Goal: Communication & Community: Answer question/provide support

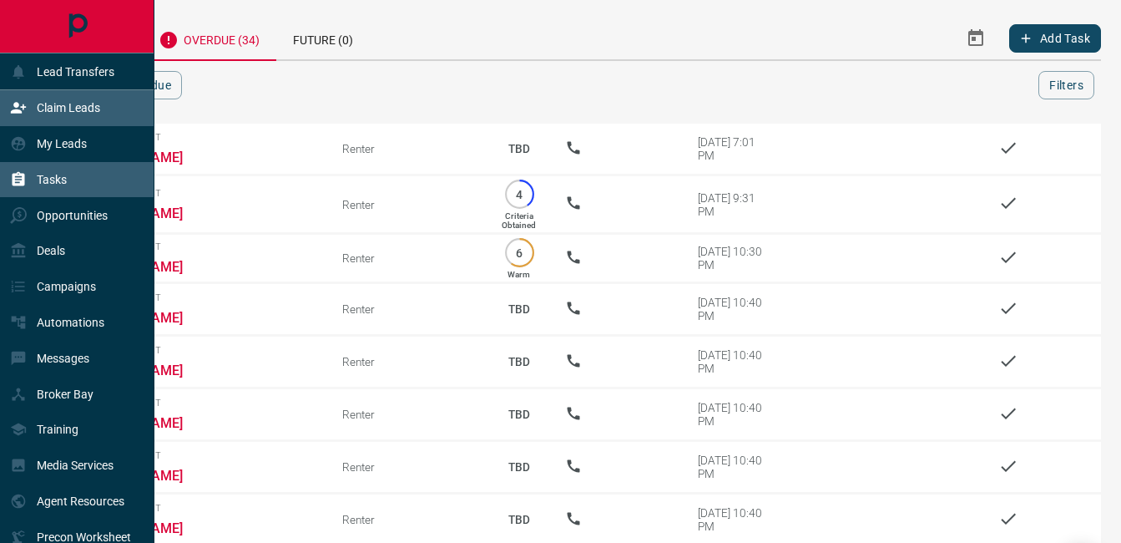
click at [36, 100] on div "Claim Leads" at bounding box center [55, 108] width 90 height 28
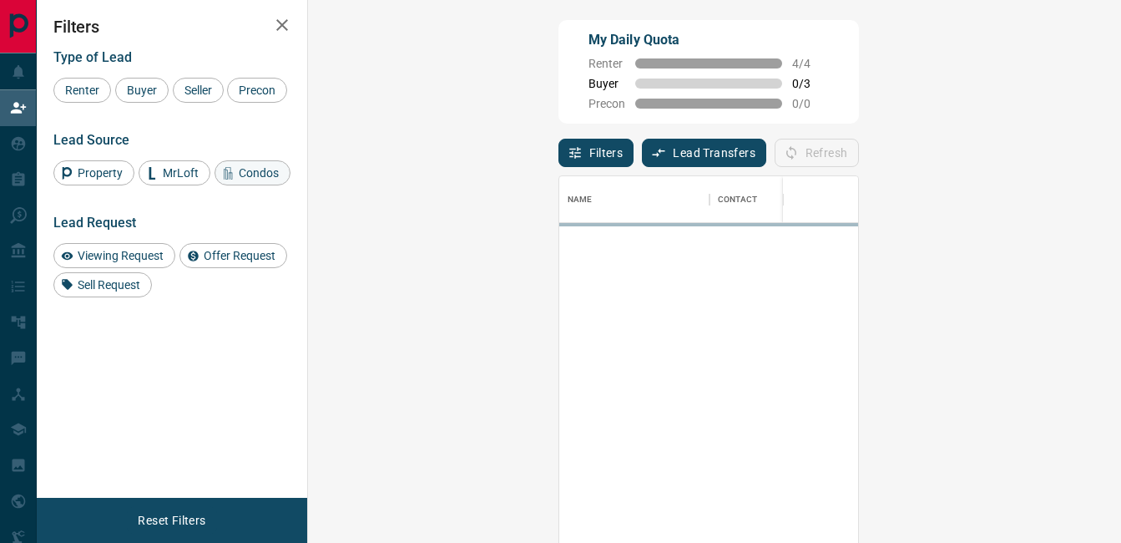
scroll to position [395, 765]
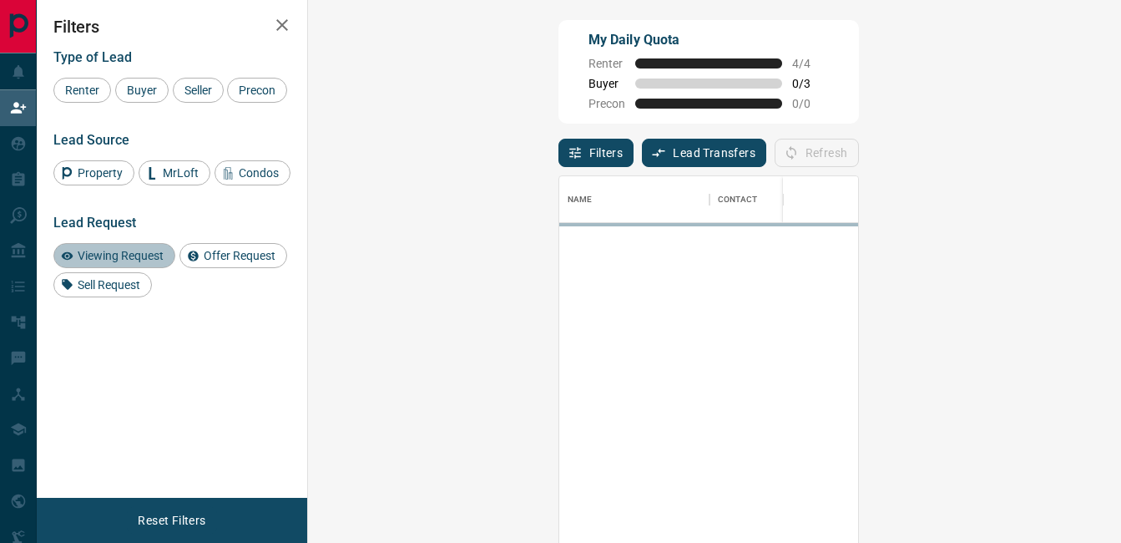
click at [121, 251] on span "Viewing Request" at bounding box center [121, 255] width 98 height 13
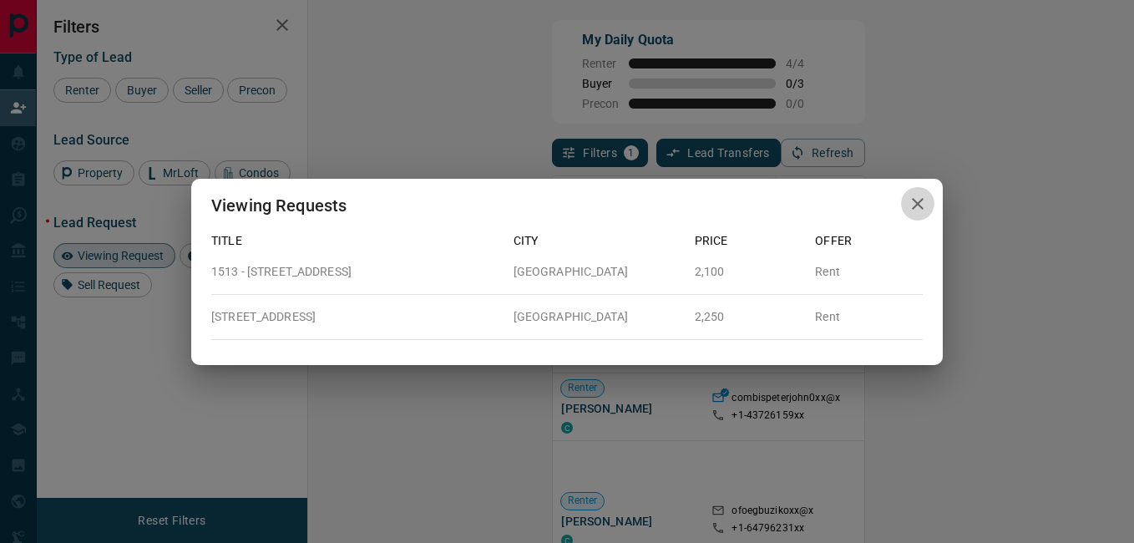
click at [912, 201] on icon "button" at bounding box center [917, 204] width 20 height 20
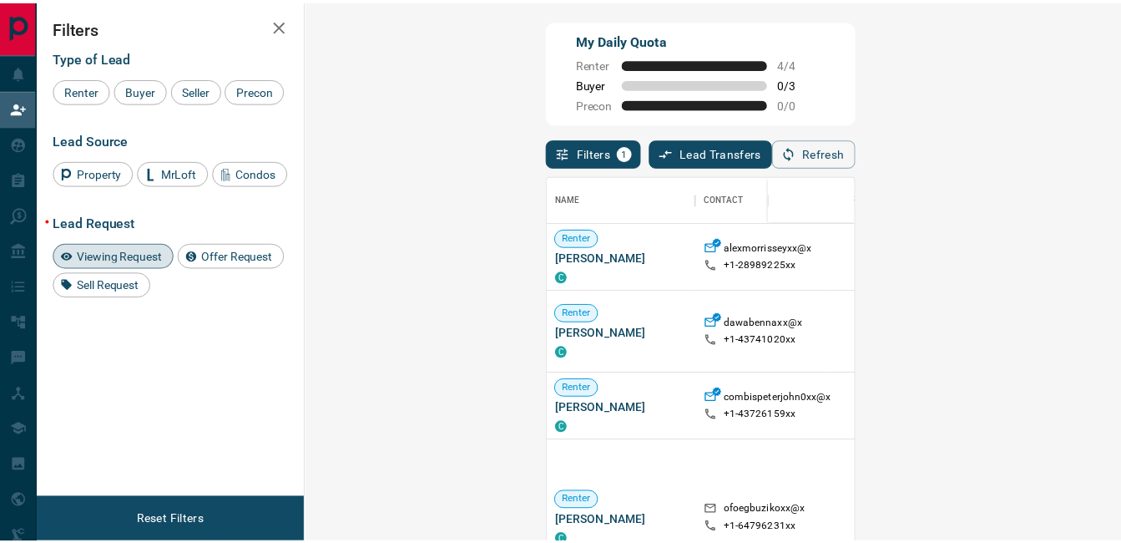
scroll to position [13, 13]
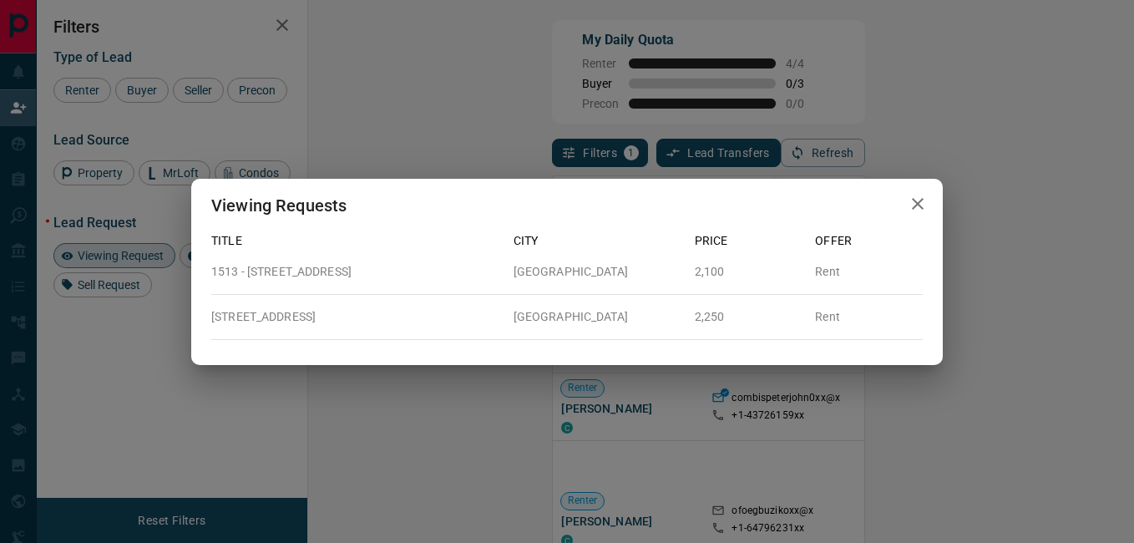
click at [921, 207] on icon "button" at bounding box center [918, 204] width 12 height 12
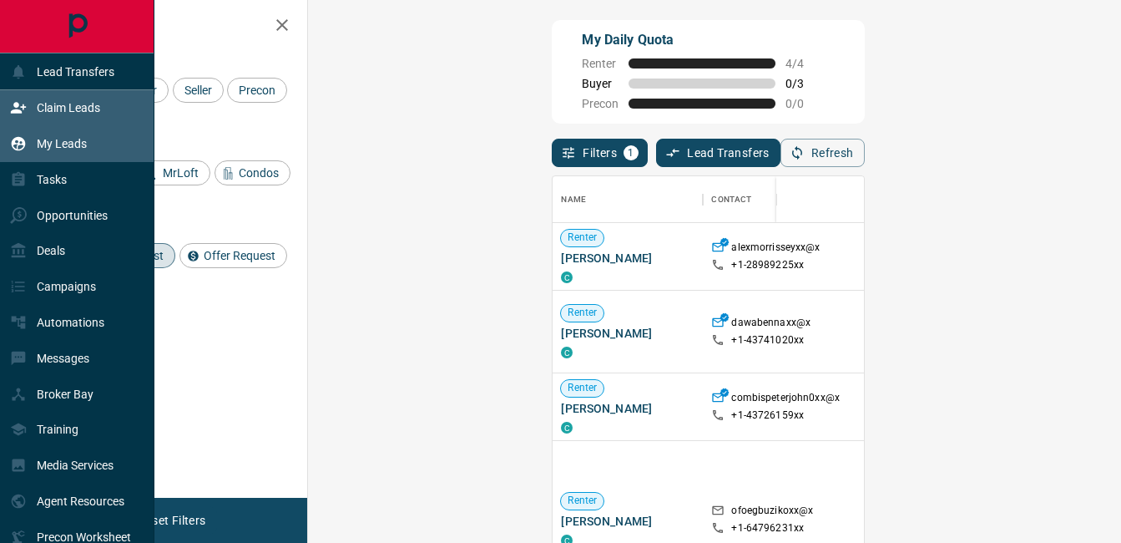
click at [21, 152] on icon at bounding box center [18, 143] width 17 height 17
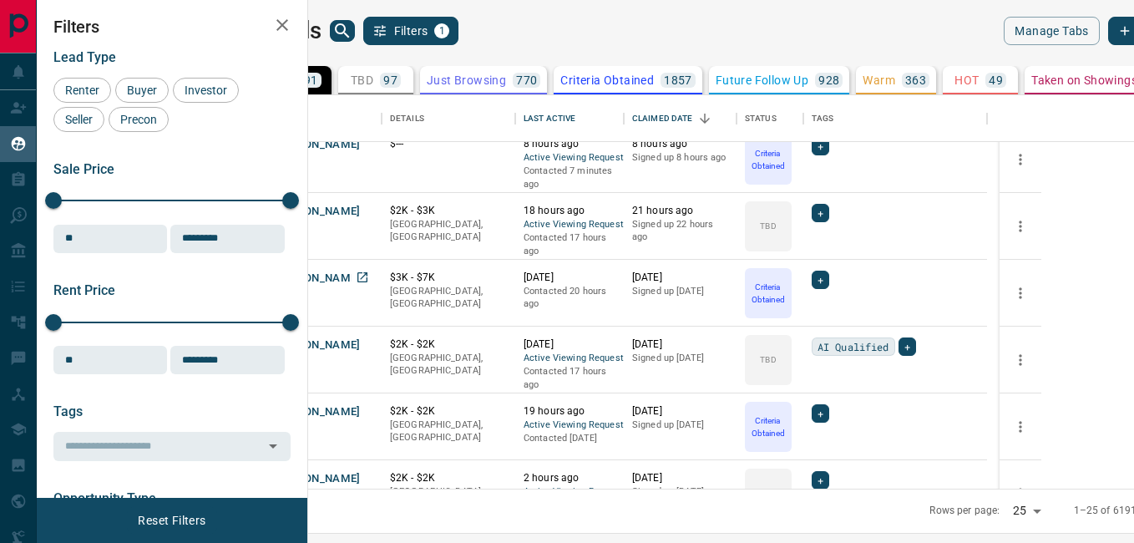
scroll to position [154, 0]
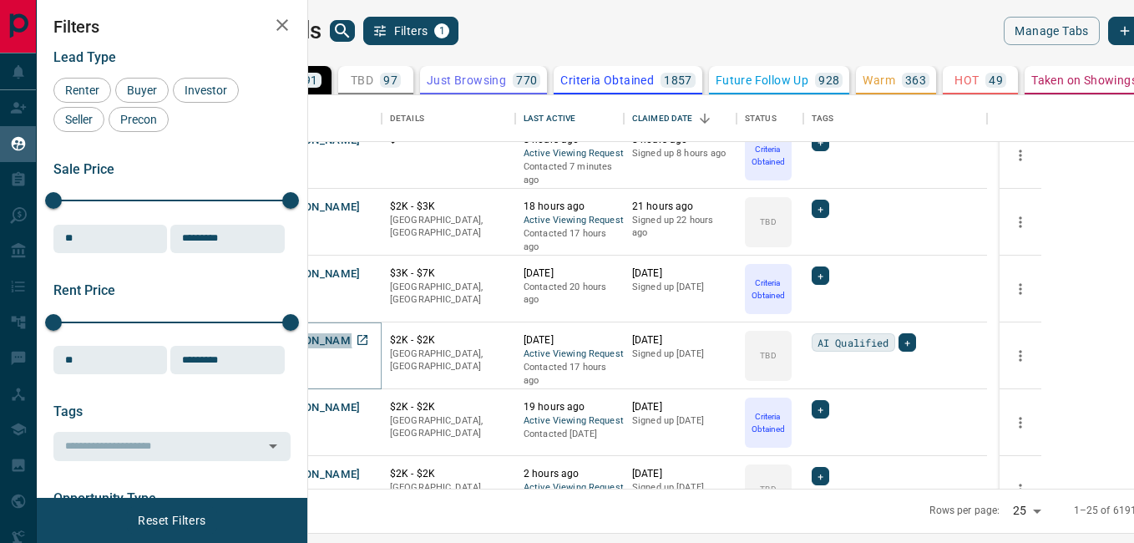
click at [361, 341] on button "[PERSON_NAME]" at bounding box center [317, 341] width 88 height 16
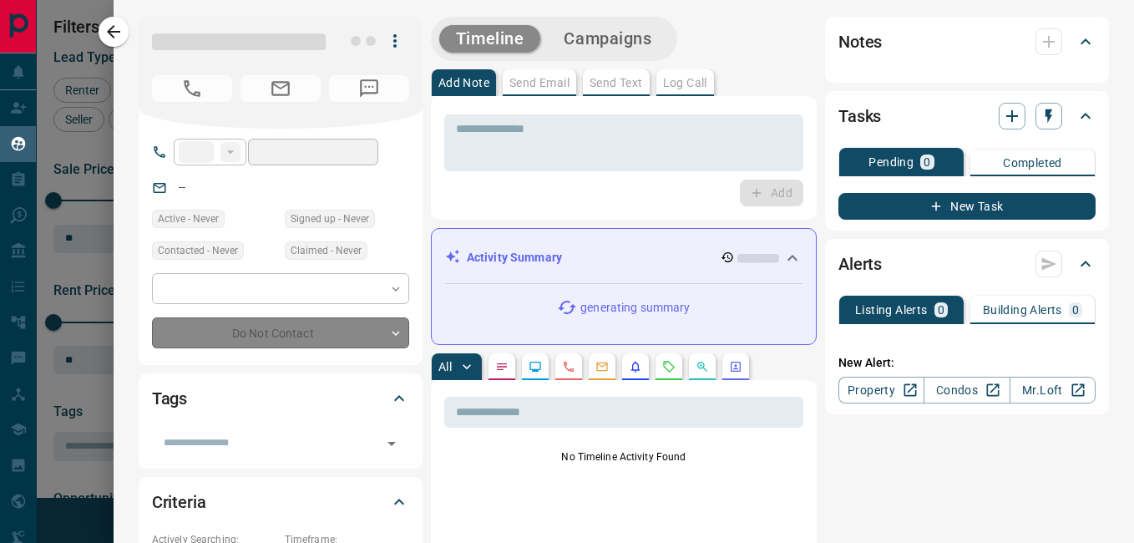
type input "**"
type input "**********"
type input "**"
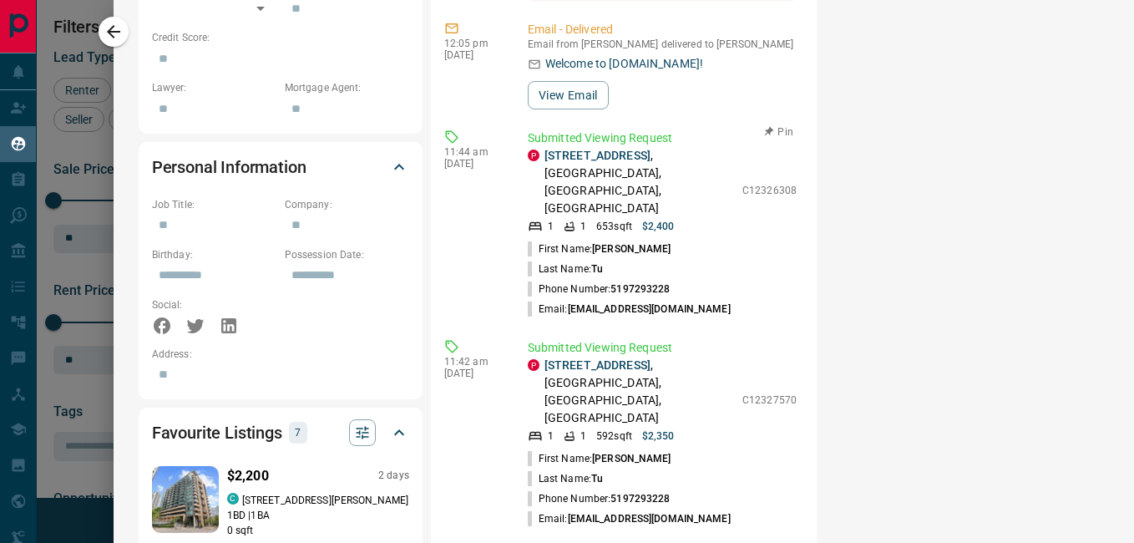
scroll to position [3511, 0]
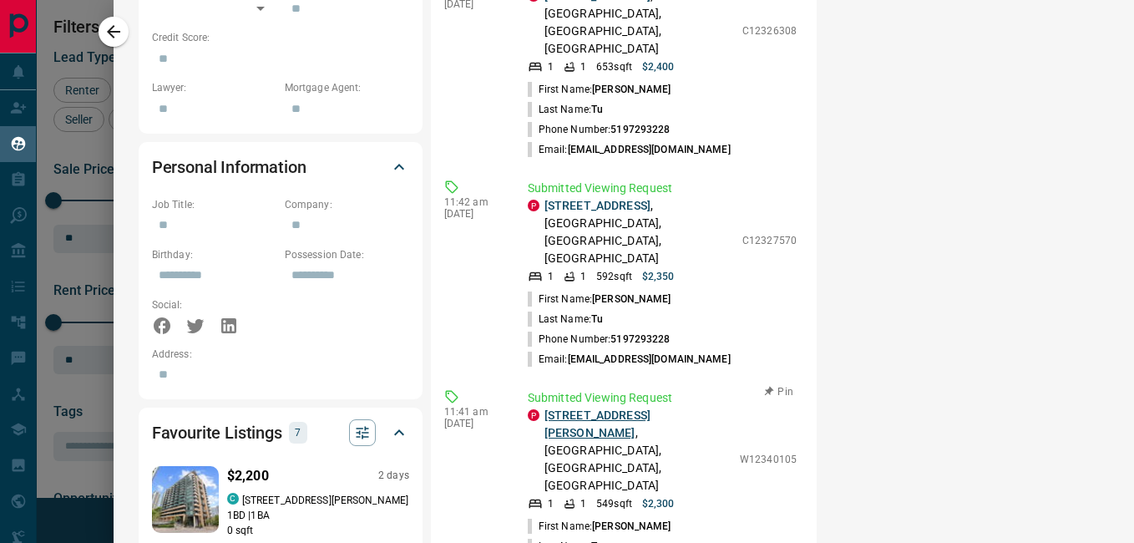
click at [596, 408] on link "[STREET_ADDRESS][PERSON_NAME]" at bounding box center [597, 423] width 106 height 31
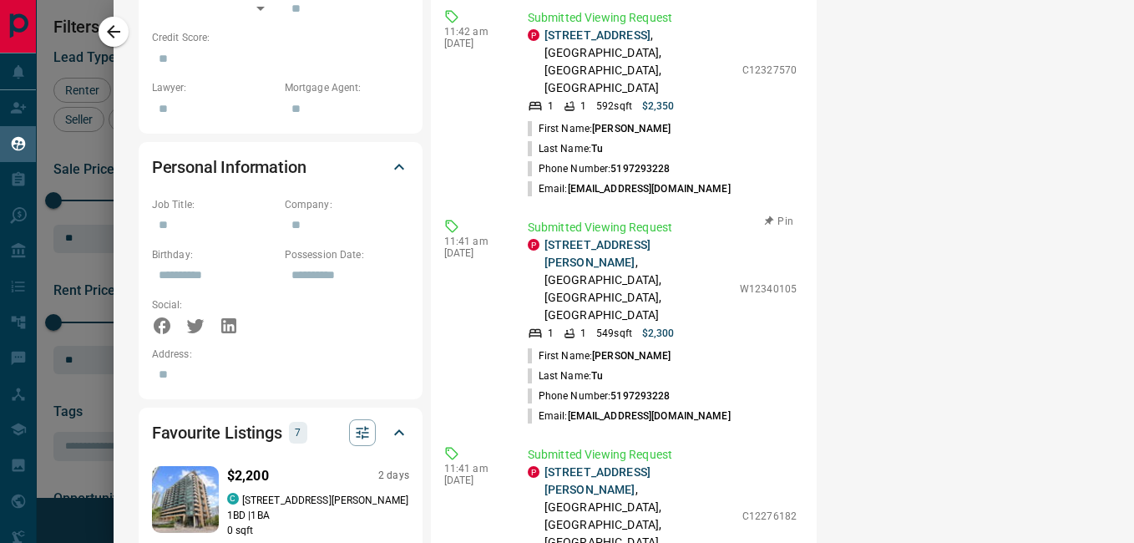
scroll to position [3758, 0]
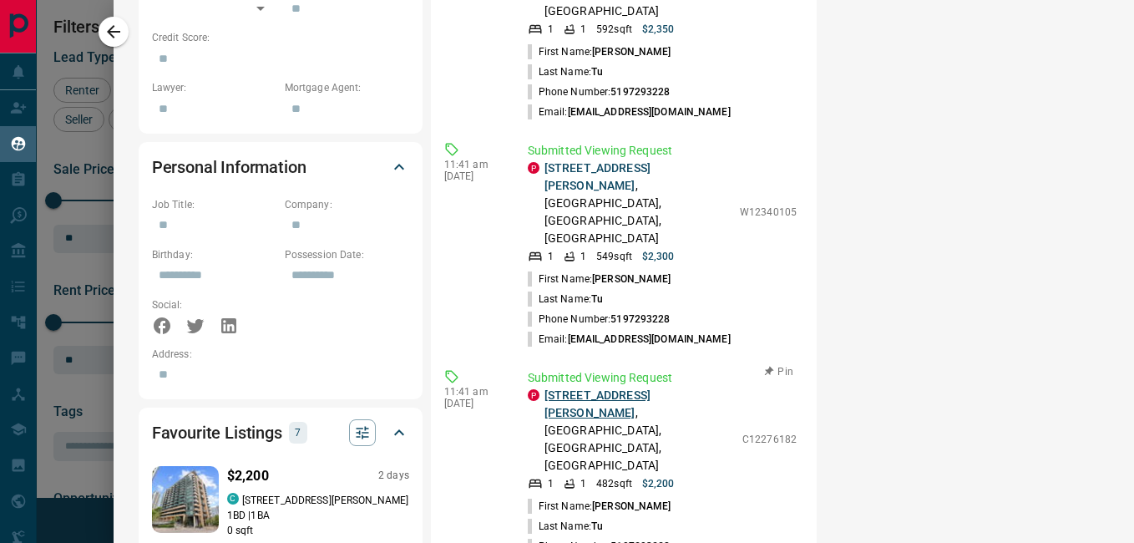
click at [594, 388] on link "[STREET_ADDRESS][PERSON_NAME]" at bounding box center [597, 403] width 106 height 31
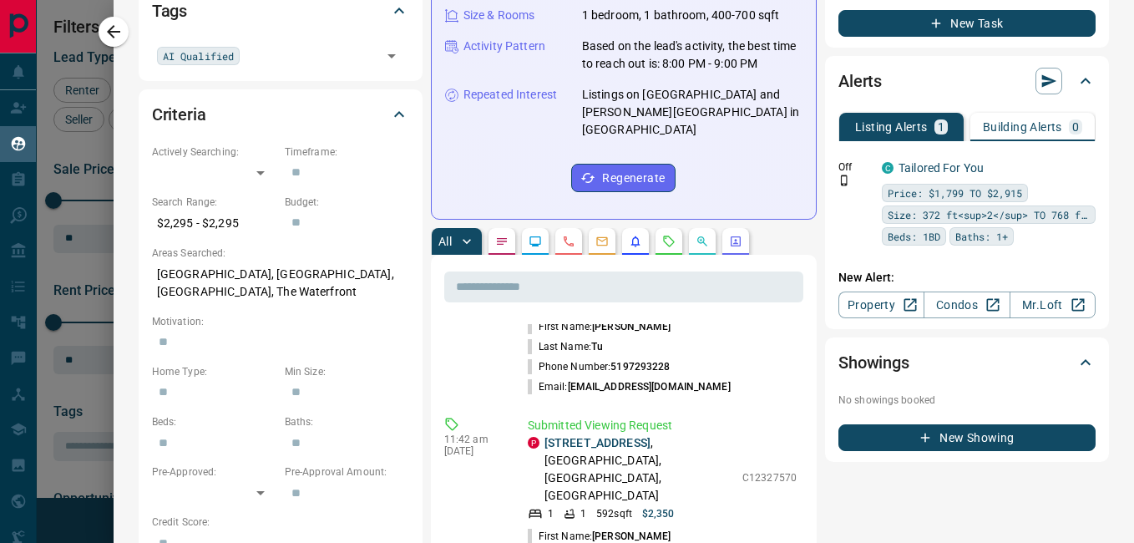
scroll to position [0, 0]
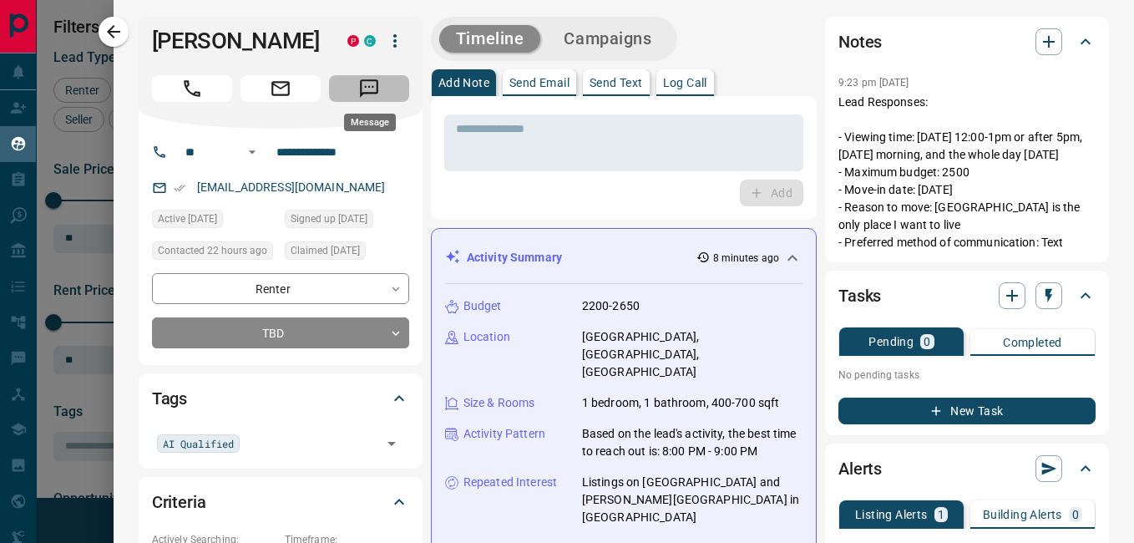
click at [379, 83] on icon "Message" at bounding box center [369, 89] width 22 height 22
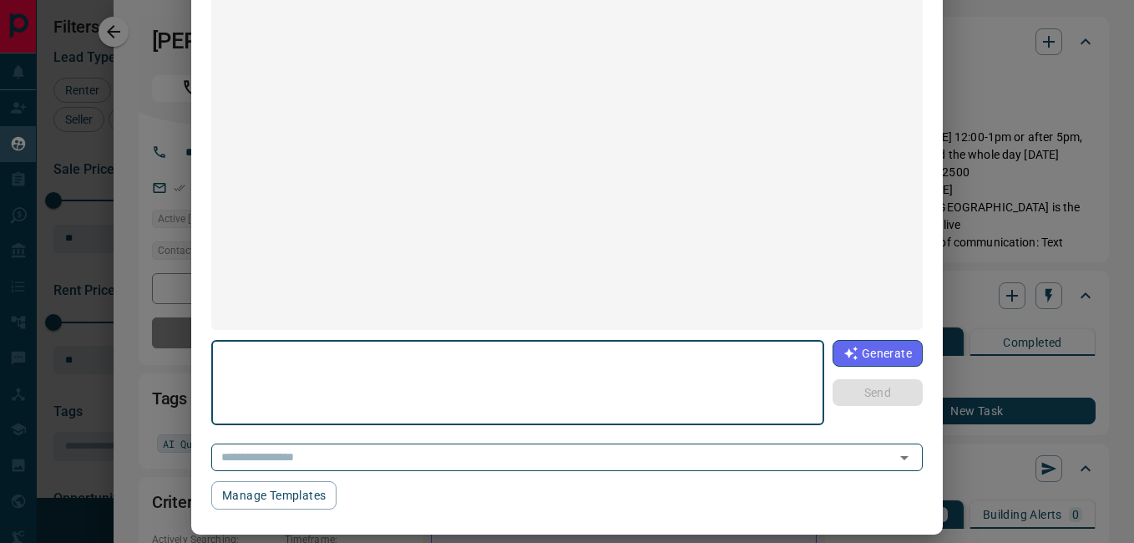
scroll to position [1297, 0]
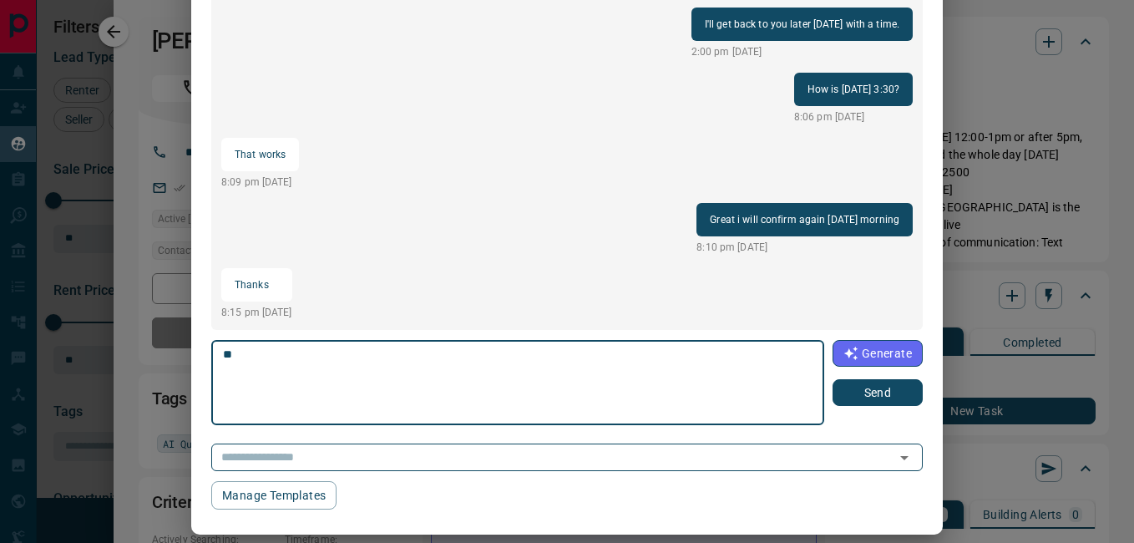
type textarea "*"
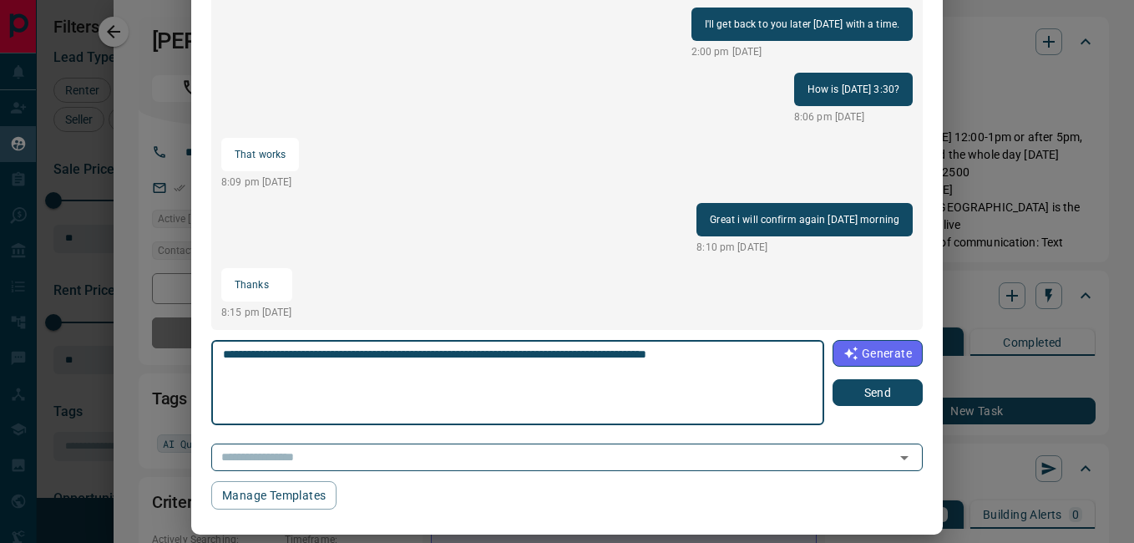
type textarea "**********"
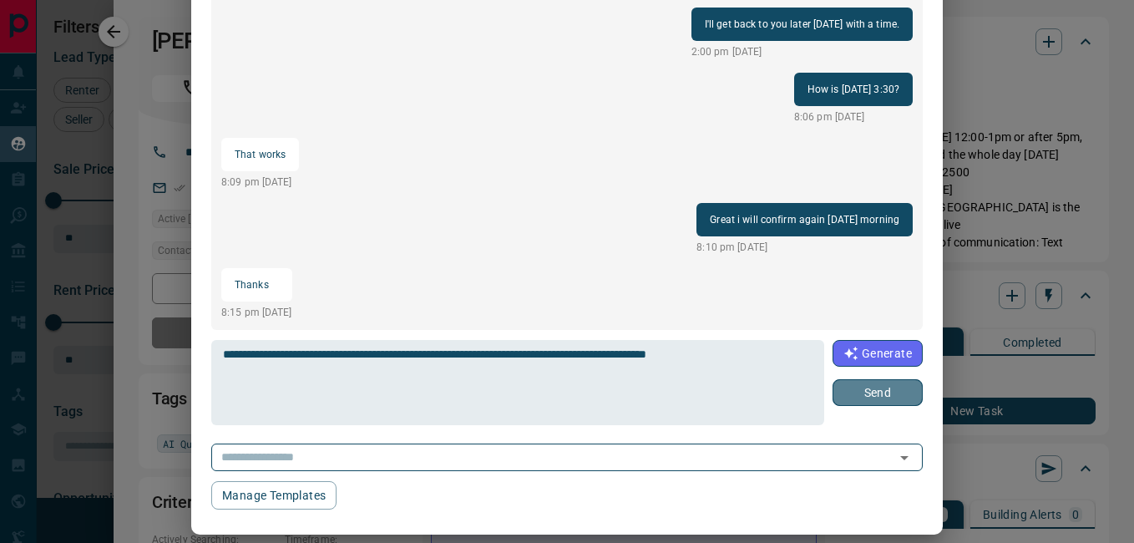
click at [865, 393] on button "Send" at bounding box center [877, 392] width 90 height 27
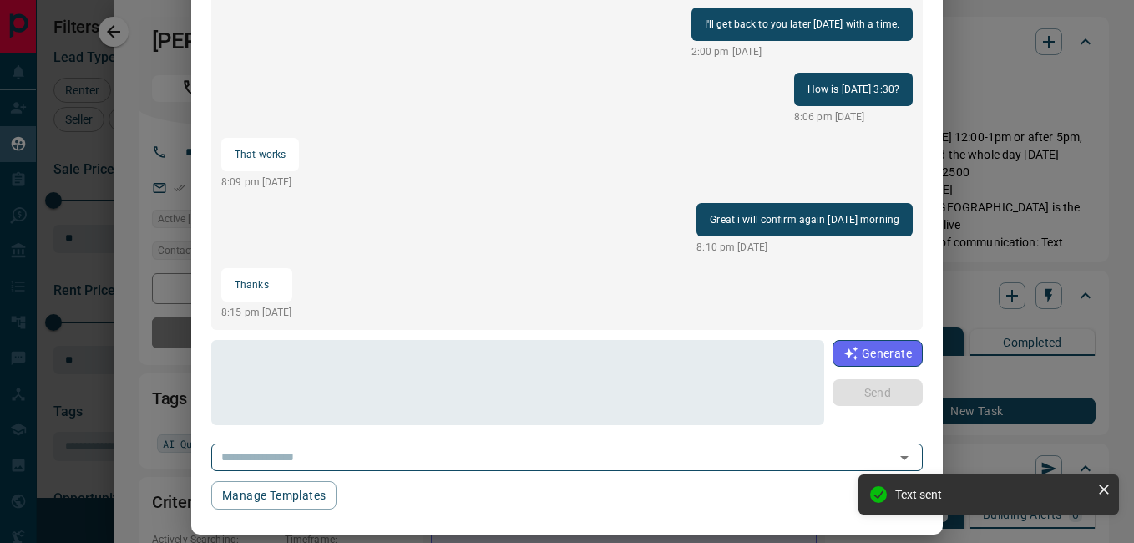
scroll to position [1362, 0]
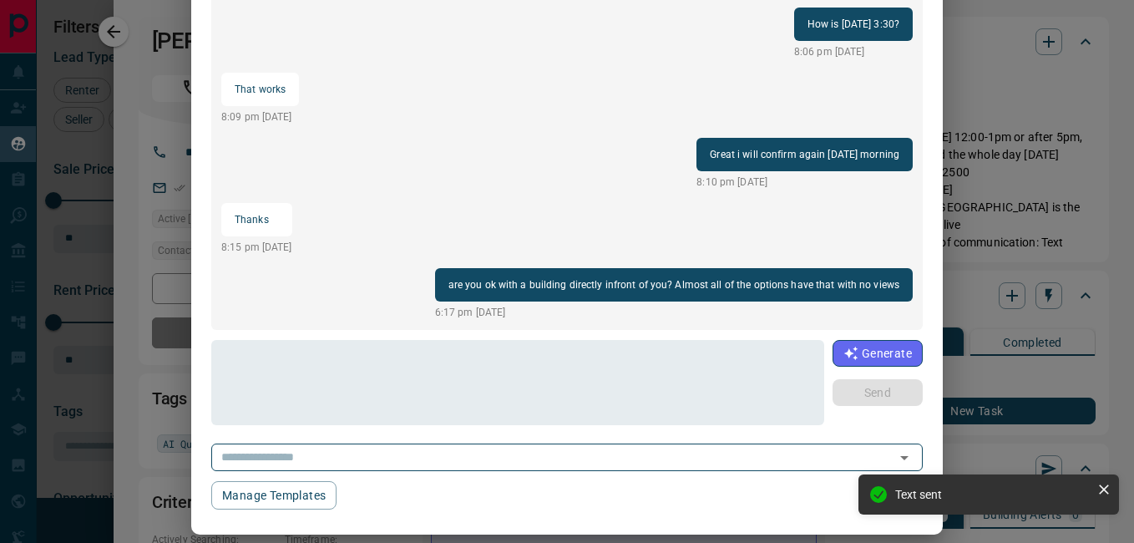
click at [1018, 171] on div "[PERSON_NAME] [PHONE_NUMBER] Good Afternoon [PERSON_NAME], I see you have made …" at bounding box center [567, 271] width 1134 height 543
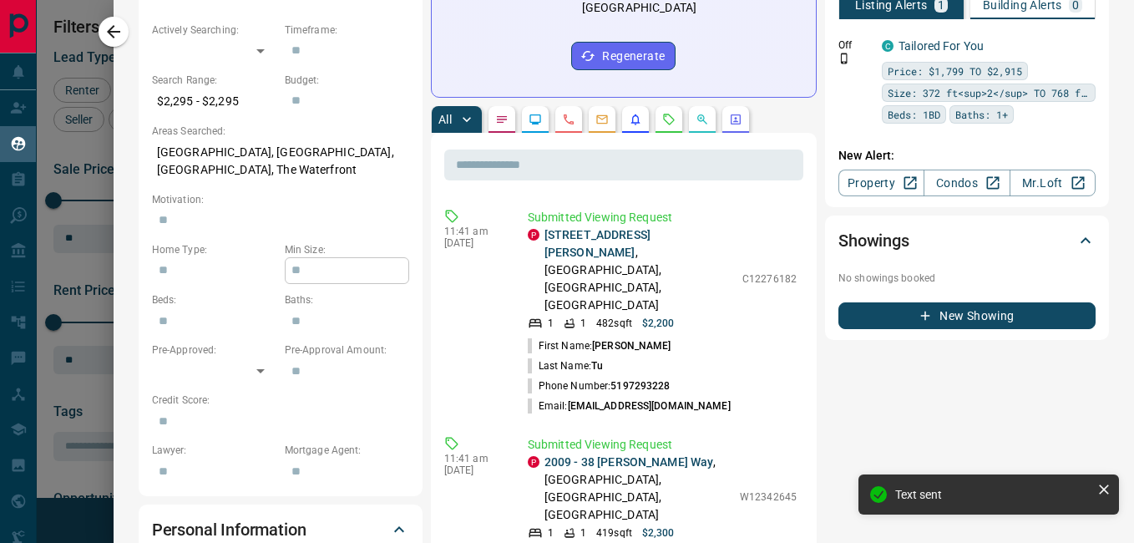
scroll to position [510, 0]
click at [618, 227] on link "[STREET_ADDRESS][PERSON_NAME]" at bounding box center [597, 242] width 106 height 31
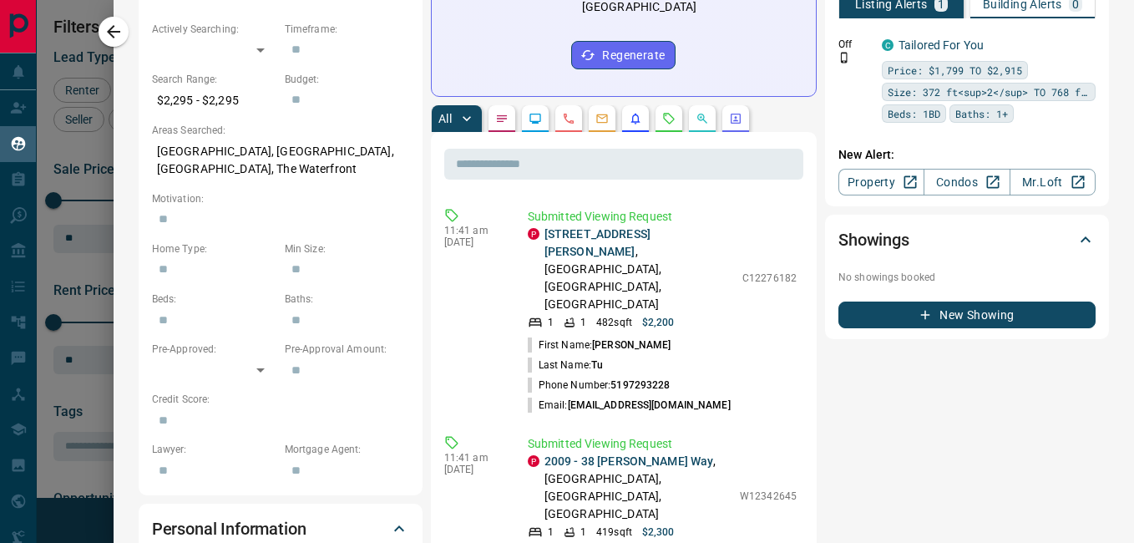
scroll to position [4563, 0]
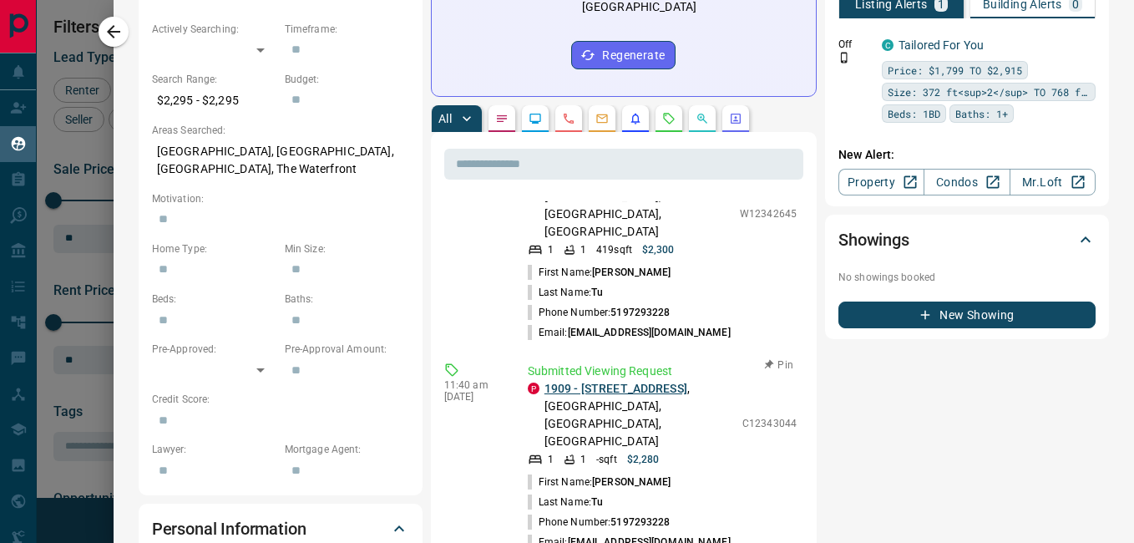
click at [634, 381] on link "1909 - [STREET_ADDRESS]" at bounding box center [615, 387] width 143 height 13
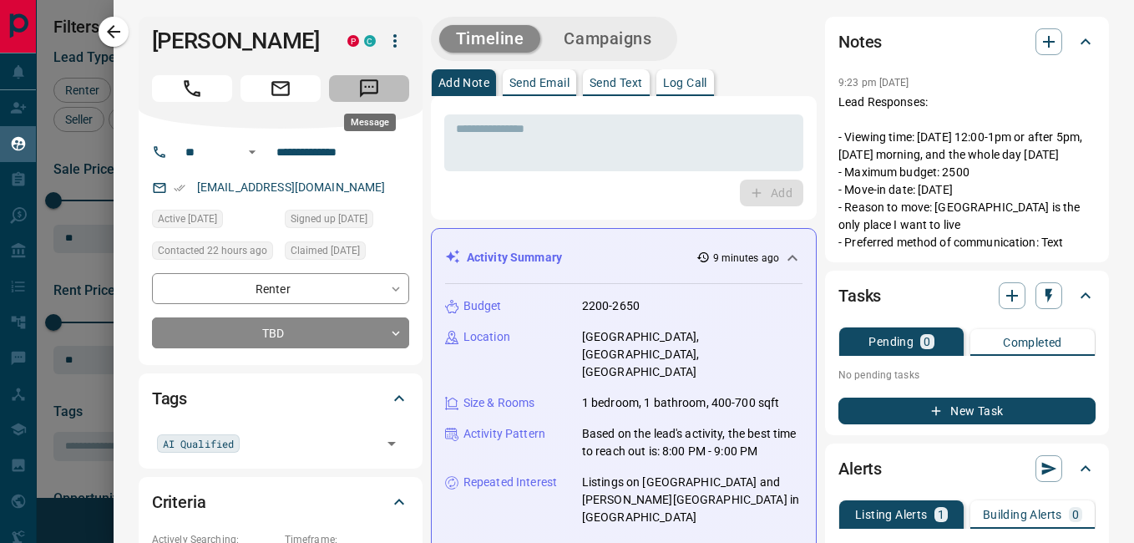
click at [381, 77] on button "Message" at bounding box center [369, 88] width 80 height 27
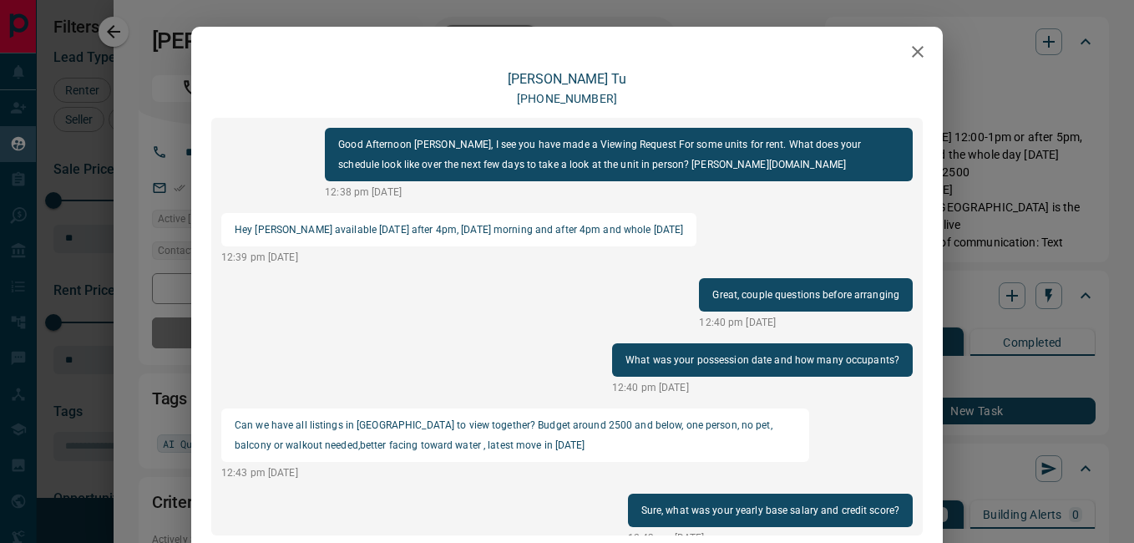
scroll to position [1362, 0]
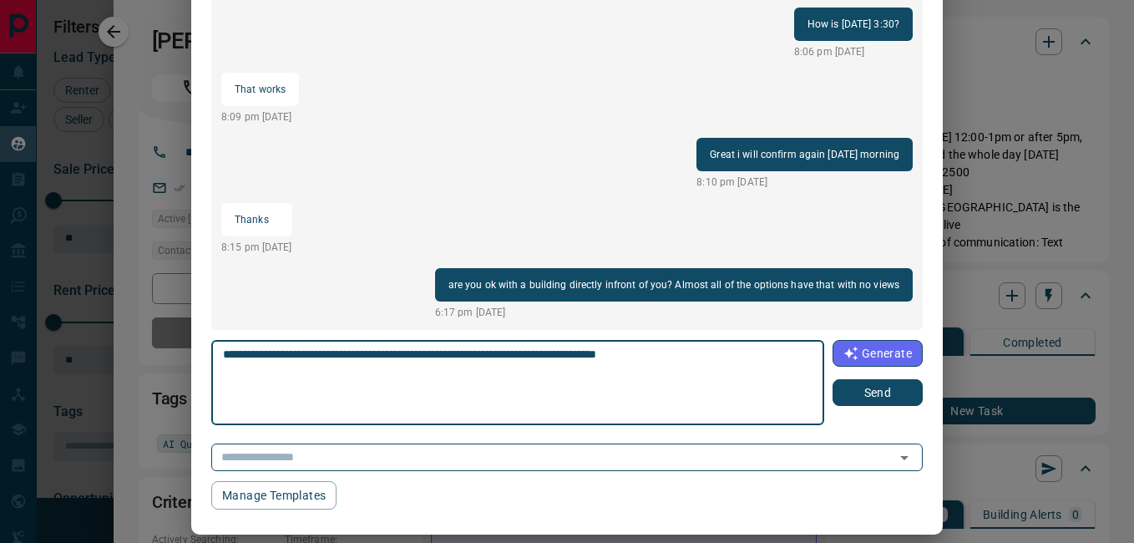
type textarea "**********"
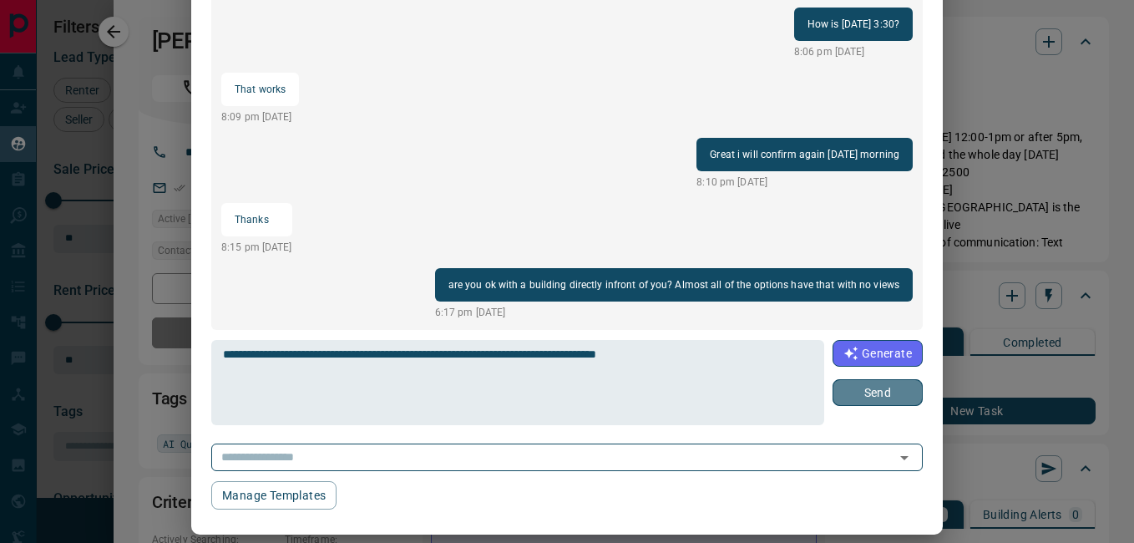
click at [868, 397] on button "Send" at bounding box center [877, 392] width 90 height 27
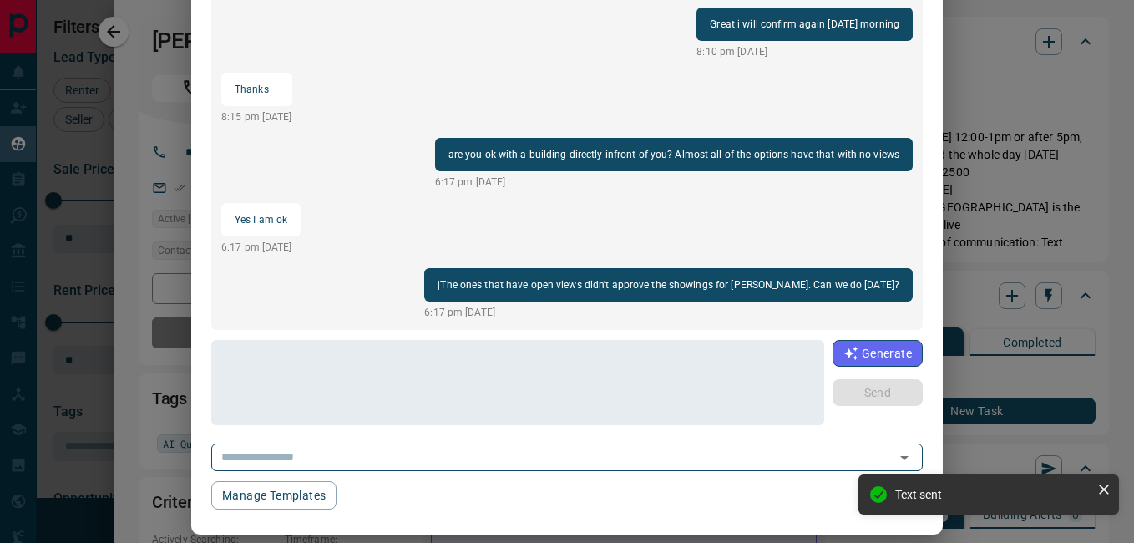
scroll to position [344, 0]
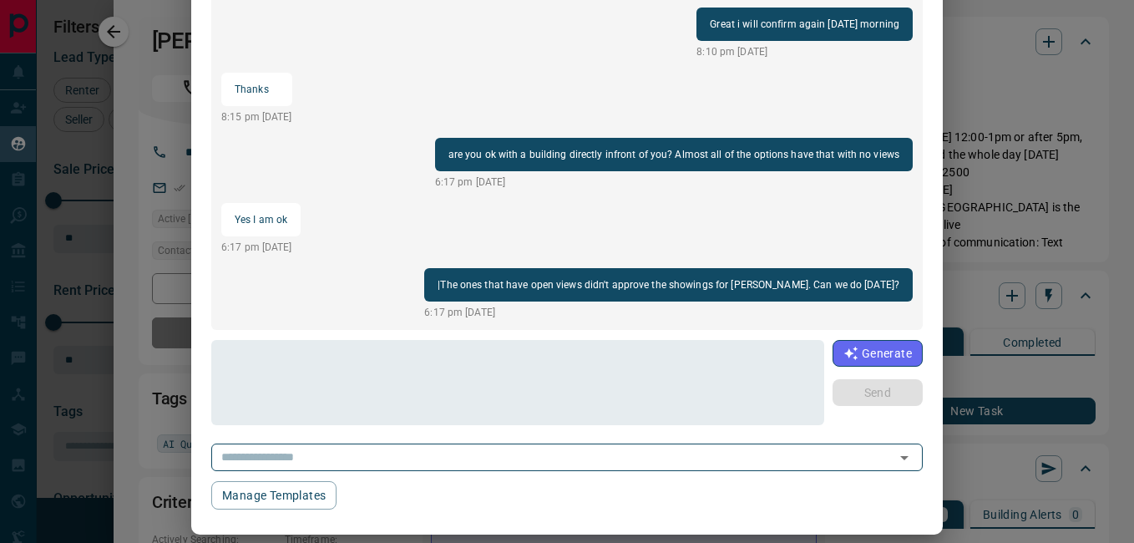
click at [1000, 88] on div "[PERSON_NAME] [PHONE_NUMBER] Good Afternoon [PERSON_NAME], I see you have made …" at bounding box center [567, 271] width 1134 height 543
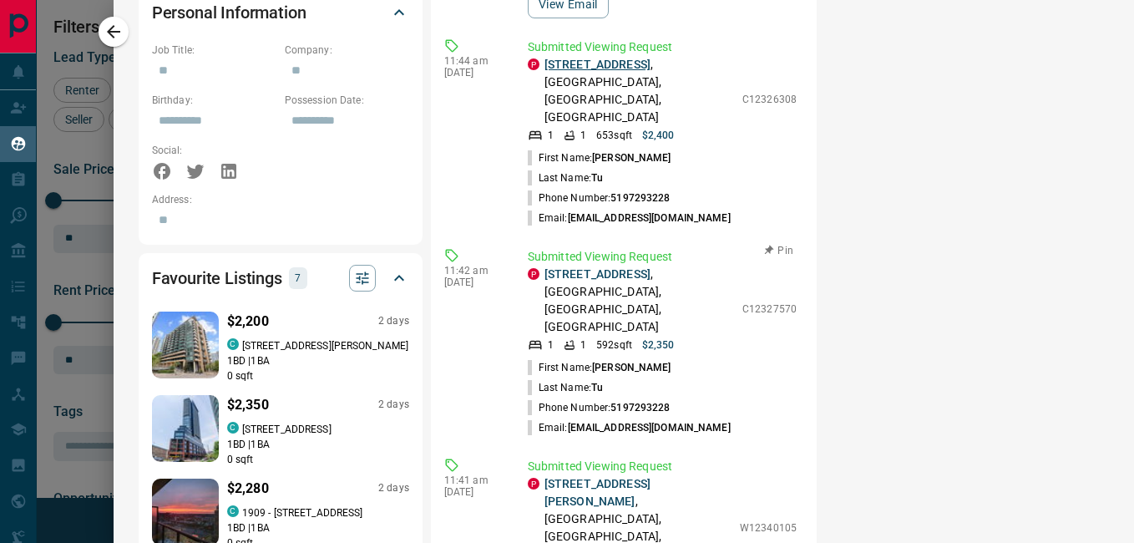
scroll to position [3585, 0]
click at [625, 65] on link "[STREET_ADDRESS]" at bounding box center [597, 63] width 106 height 13
click at [624, 266] on link "[STREET_ADDRESS]" at bounding box center [597, 272] width 106 height 13
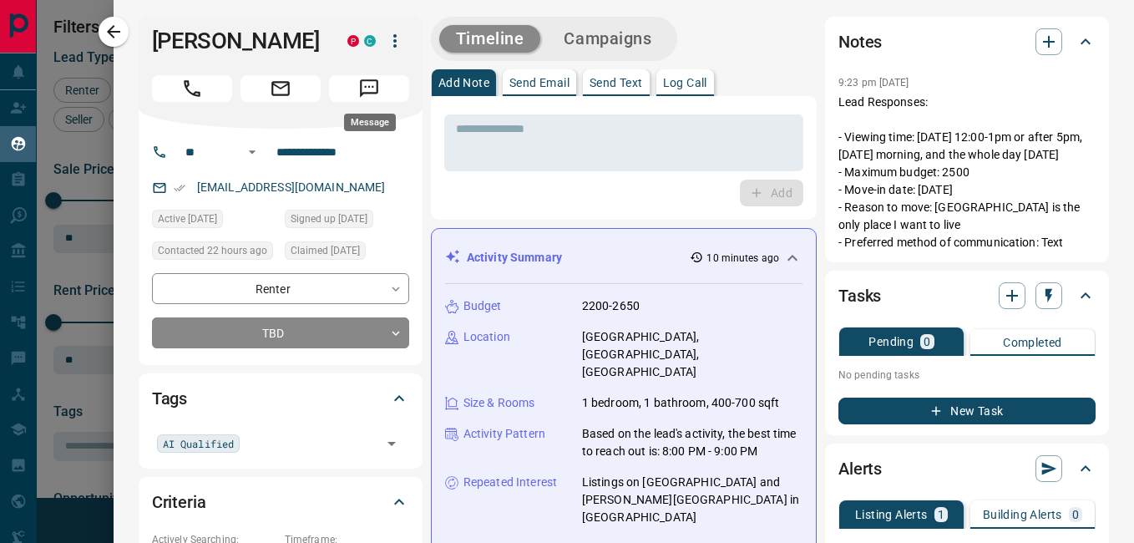
click at [374, 78] on icon "Message" at bounding box center [369, 89] width 22 height 22
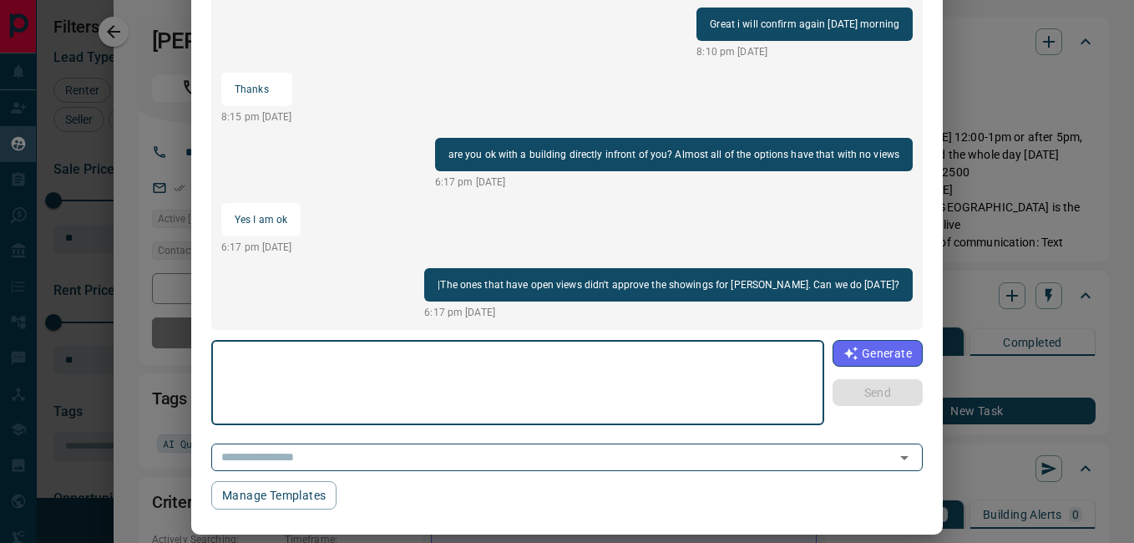
scroll to position [1558, 0]
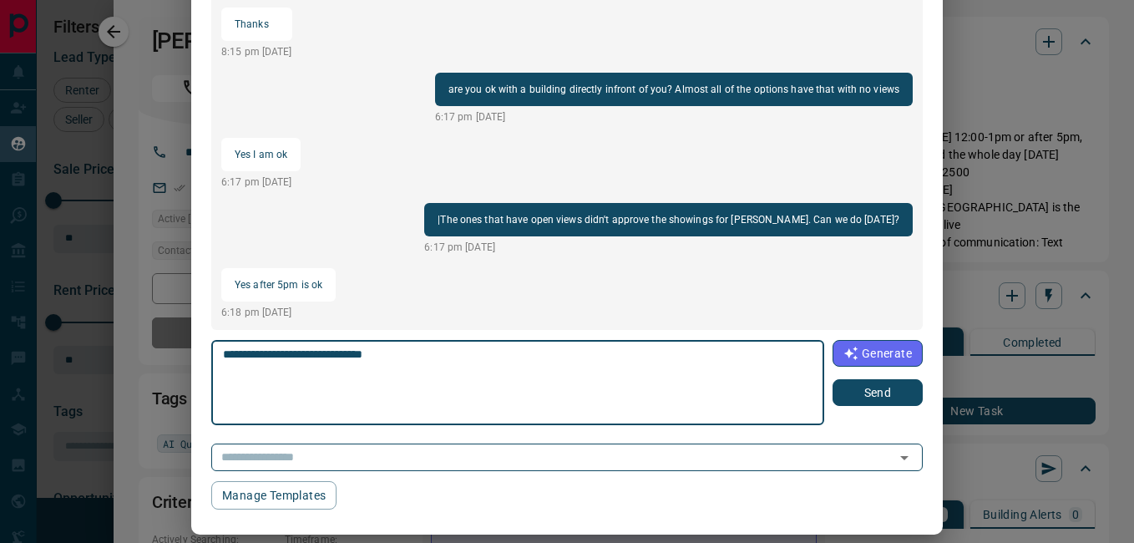
click at [224, 363] on textarea "**********" at bounding box center [518, 382] width 590 height 71
type textarea "**********"
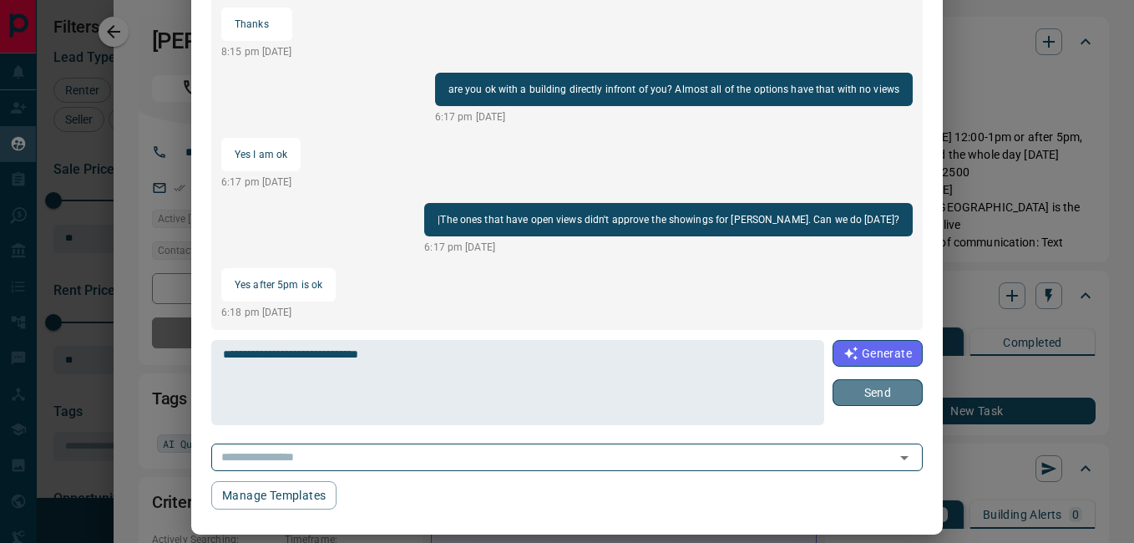
click at [882, 392] on button "Send" at bounding box center [877, 392] width 90 height 27
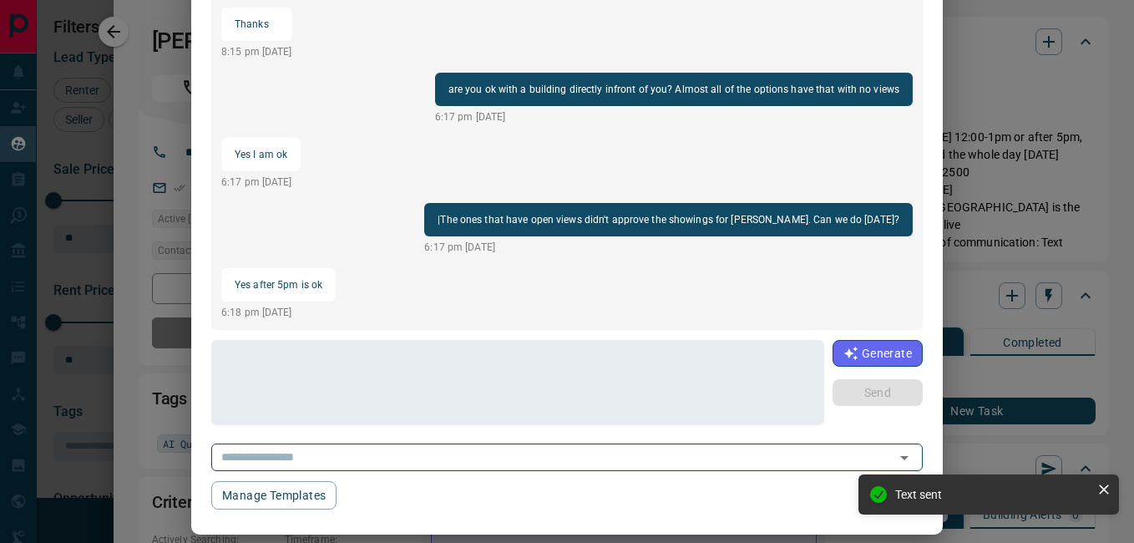
scroll to position [1623, 0]
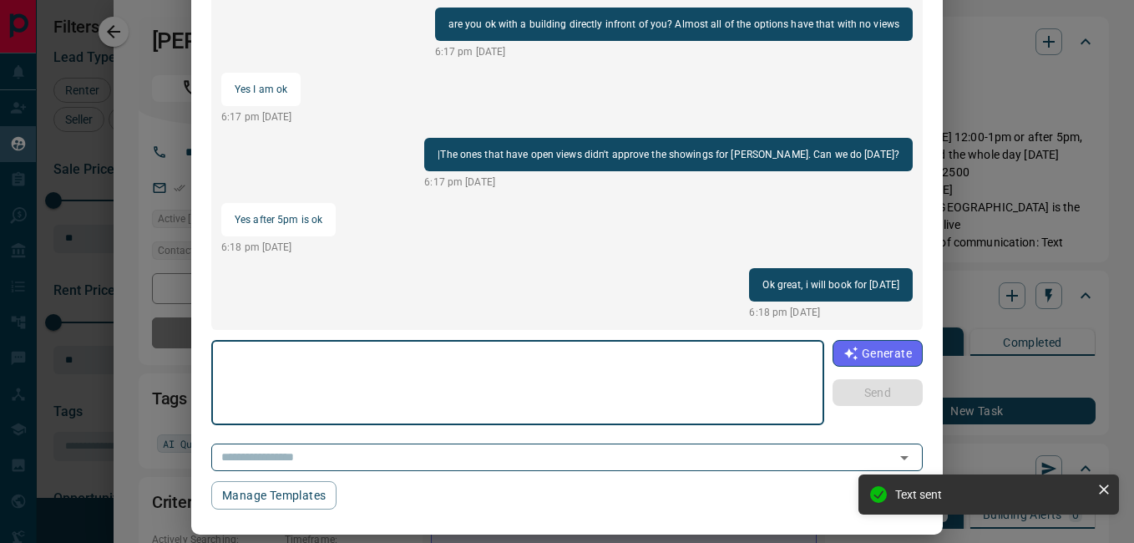
click at [542, 396] on textarea at bounding box center [518, 382] width 590 height 71
type textarea "****"
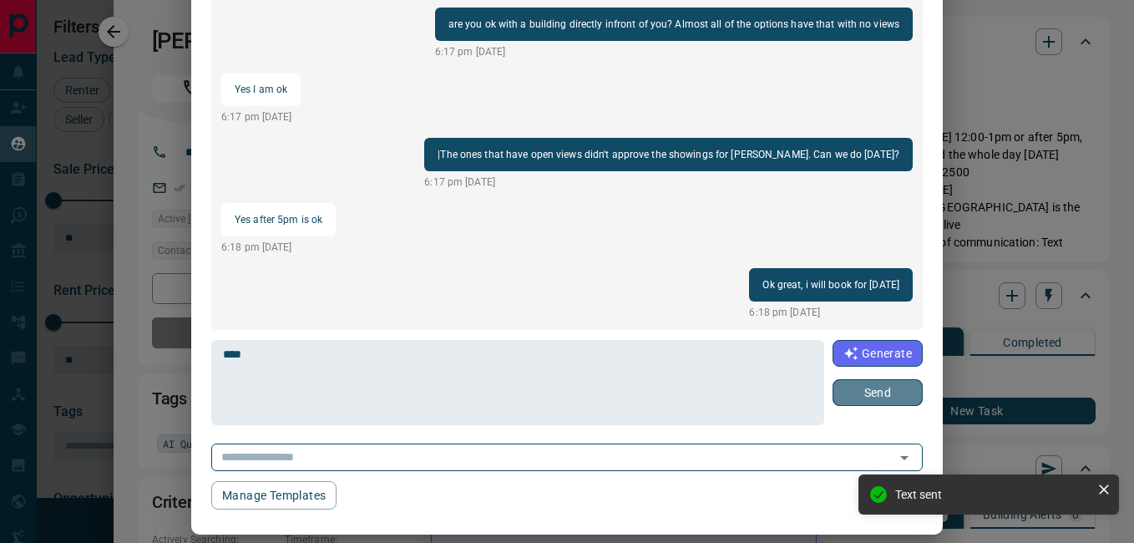
click at [895, 389] on button "Send" at bounding box center [877, 392] width 90 height 27
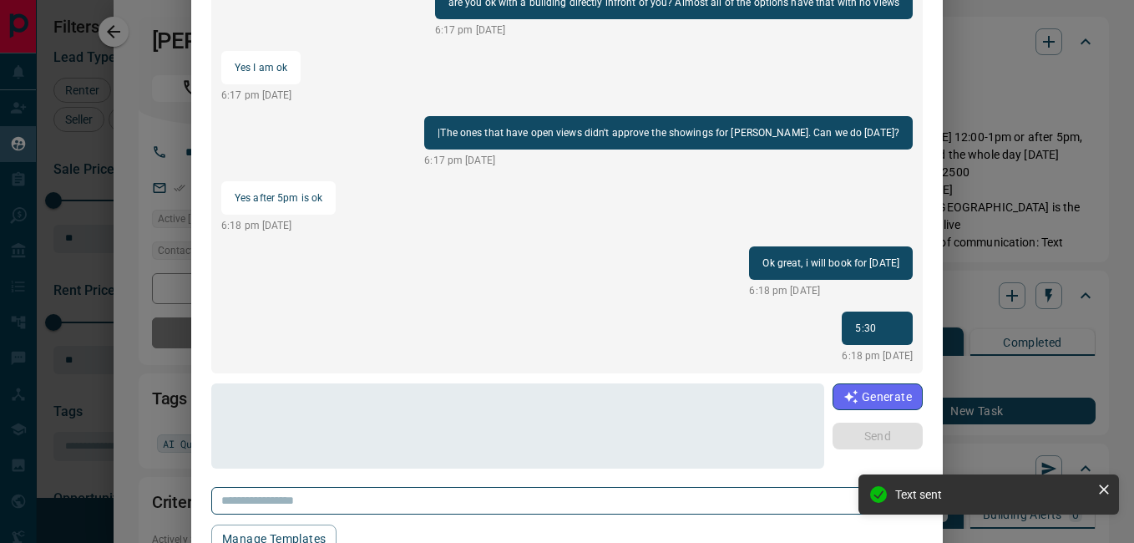
scroll to position [426, 0]
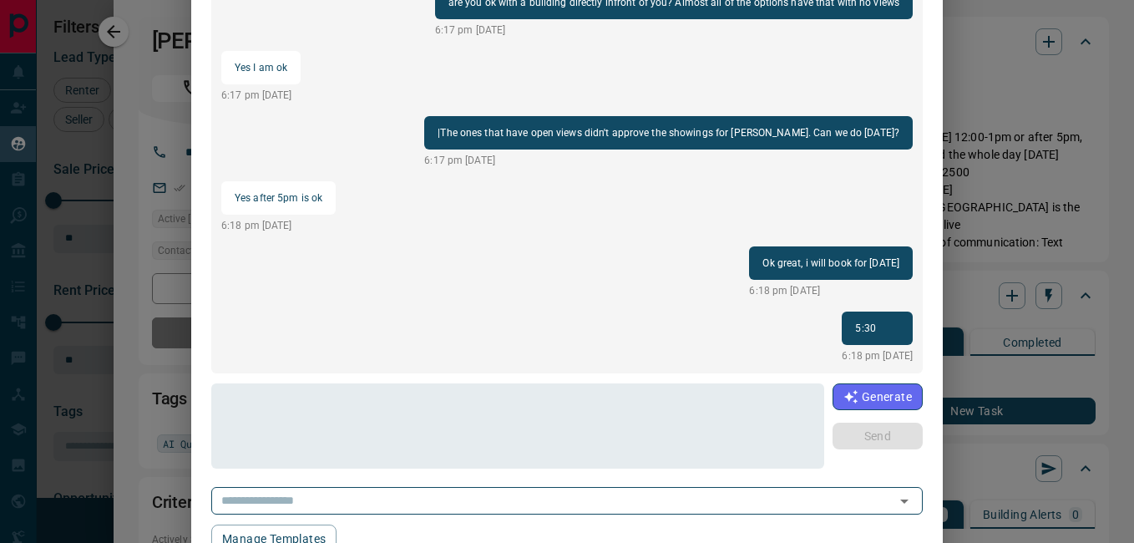
click at [147, 63] on div "[PERSON_NAME] [PHONE_NUMBER] load more Hey [PERSON_NAME] available [DATE] after…" at bounding box center [567, 271] width 1134 height 543
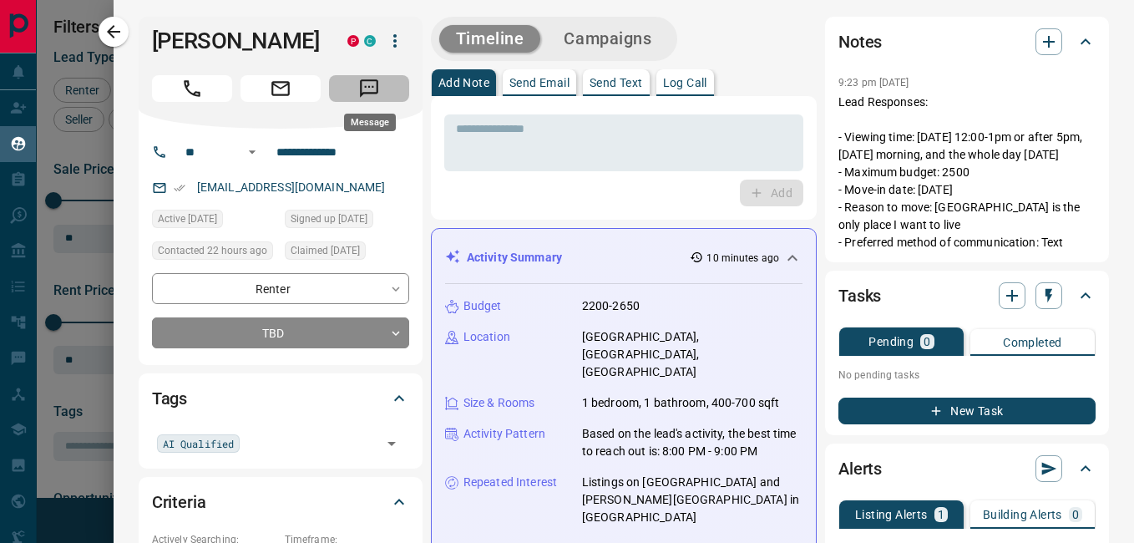
click at [387, 91] on button "Message" at bounding box center [369, 88] width 80 height 27
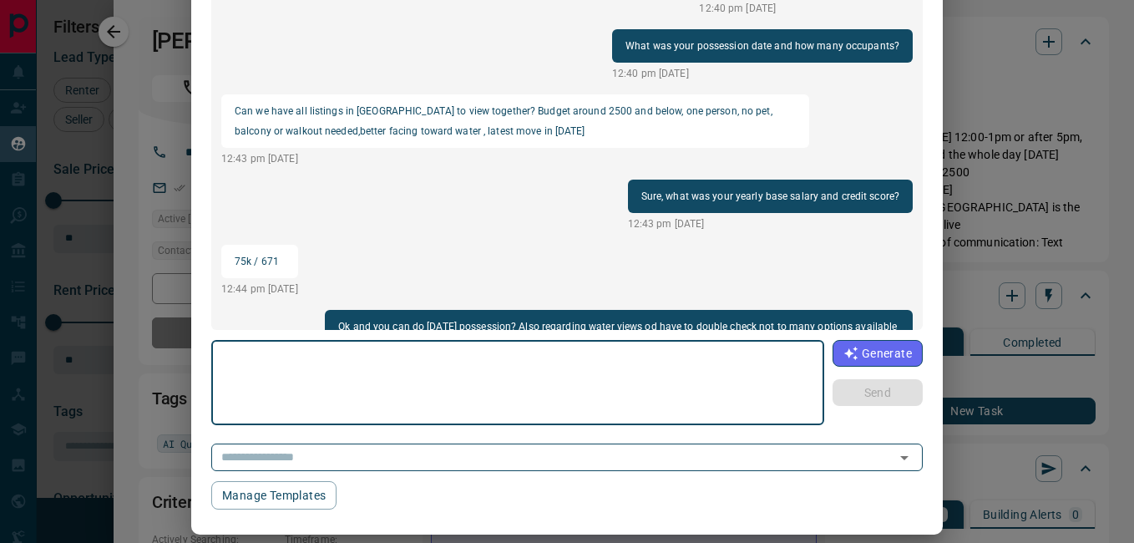
scroll to position [1644, 0]
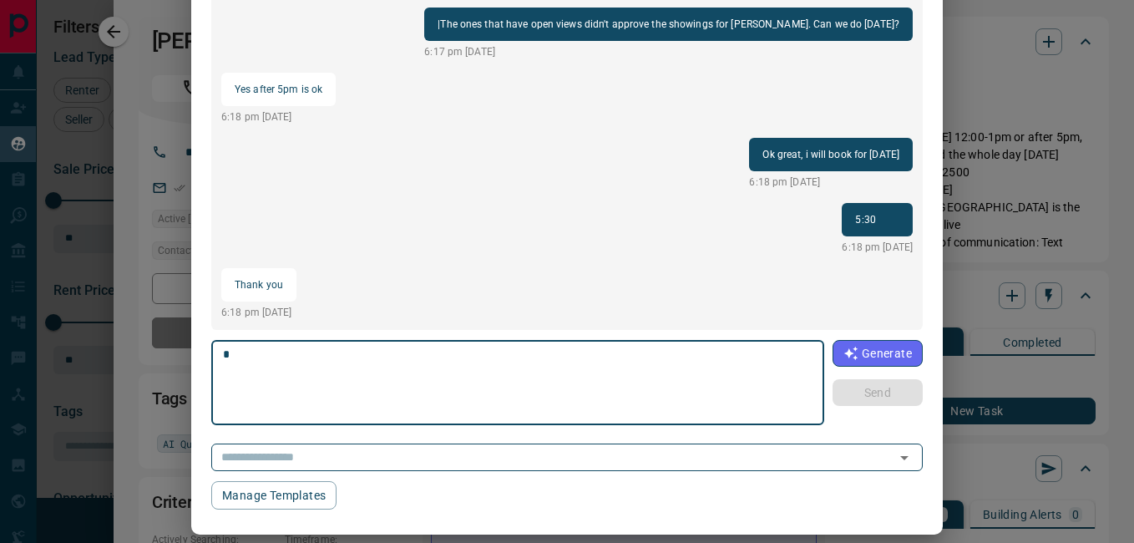
click at [127, 42] on div "[PERSON_NAME] [PHONE_NUMBER] load more Great, couple questions before arranging…" at bounding box center [567, 271] width 1134 height 543
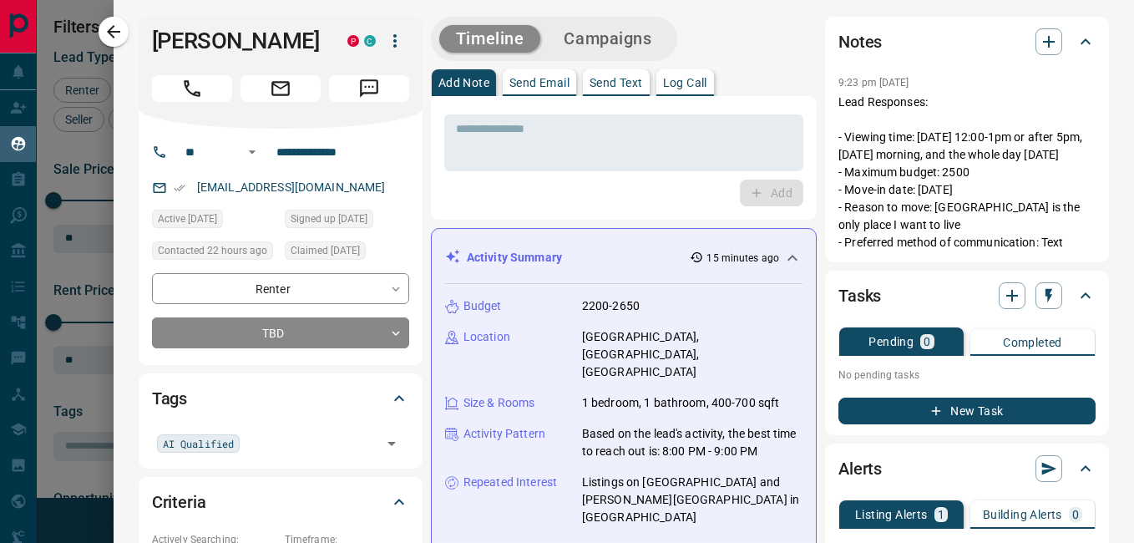
scroll to position [508, 0]
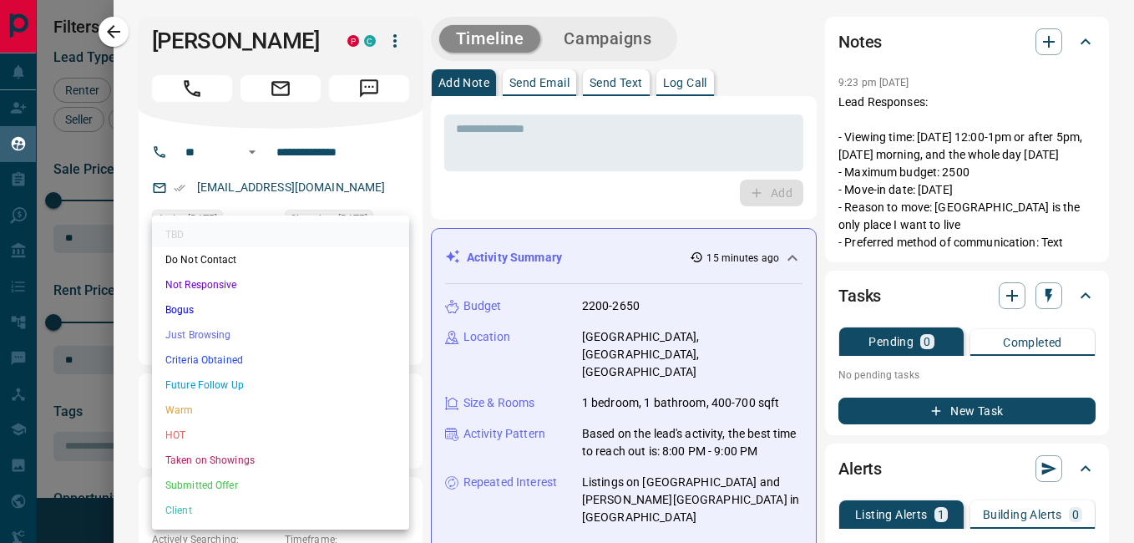
click at [215, 323] on body "Lead Transfers Claim Leads My Leads Tasks Opportunities Deals Campaigns Automat…" at bounding box center [567, 261] width 1134 height 522
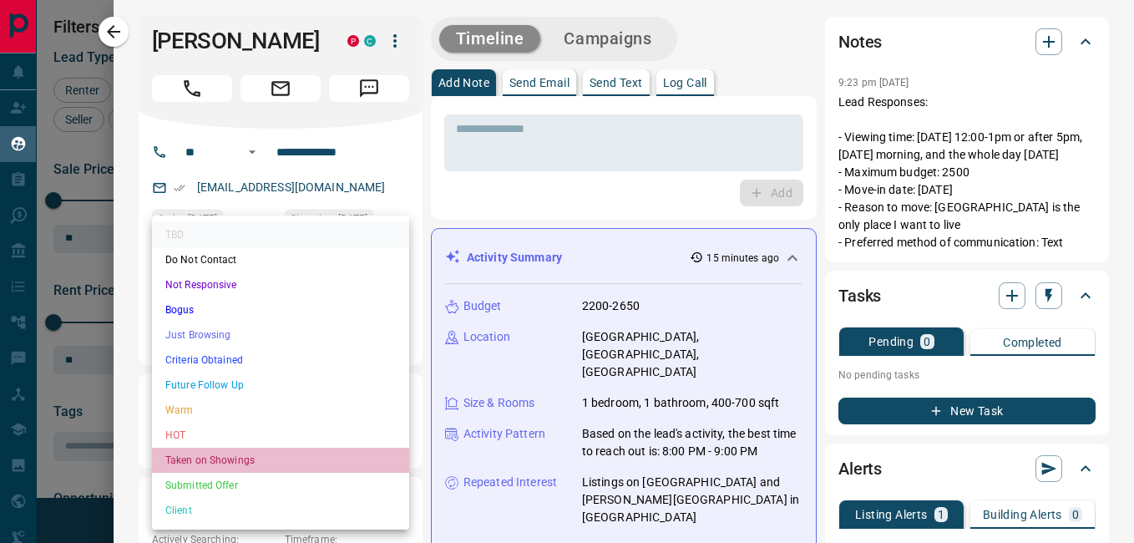
click at [215, 461] on li "Taken on Showings" at bounding box center [280, 459] width 257 height 25
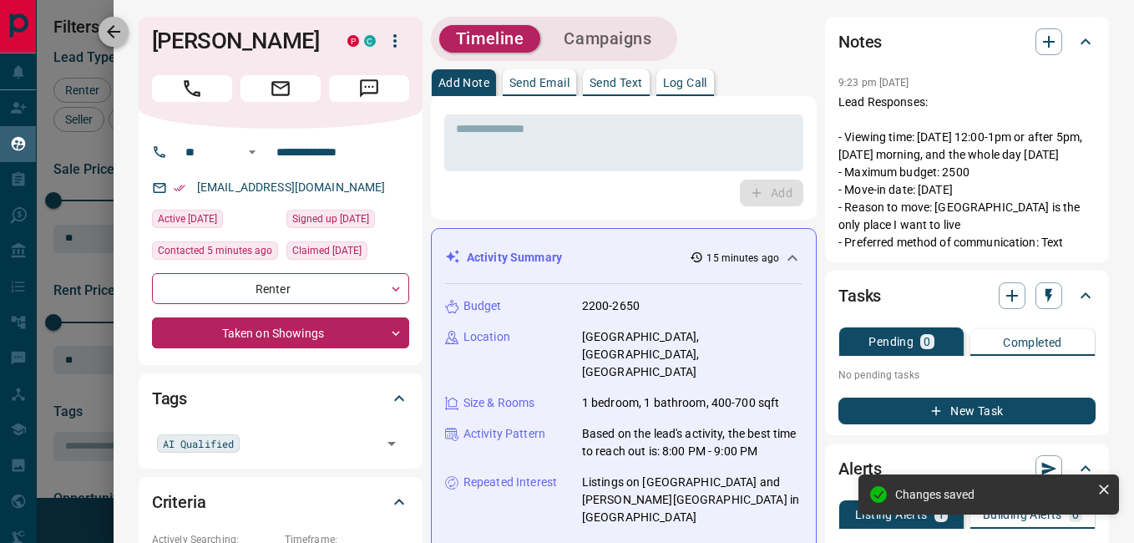
type input "*"
click at [116, 29] on icon "button" at bounding box center [114, 32] width 20 height 20
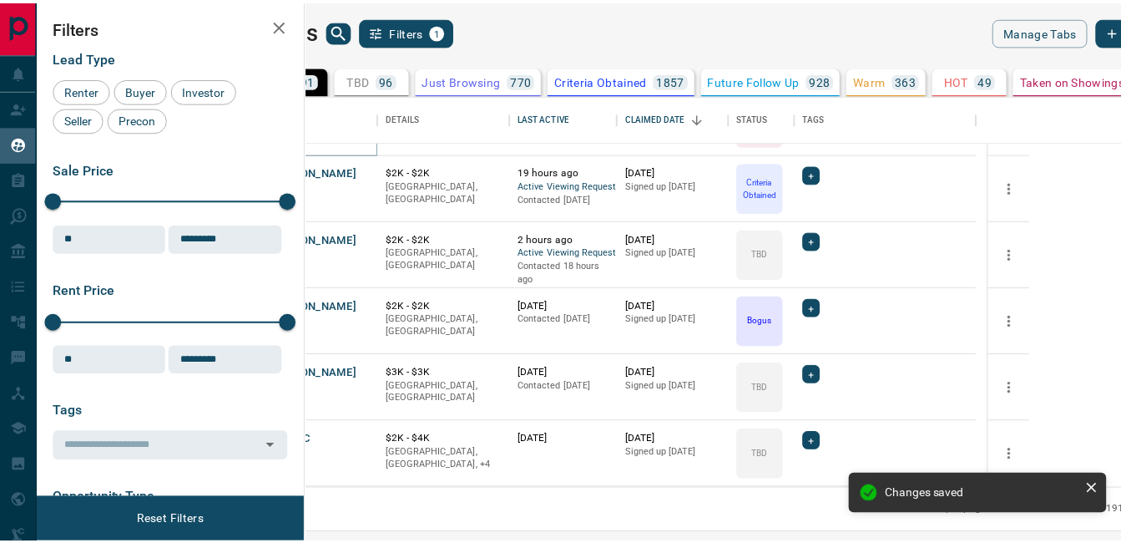
scroll to position [179, 0]
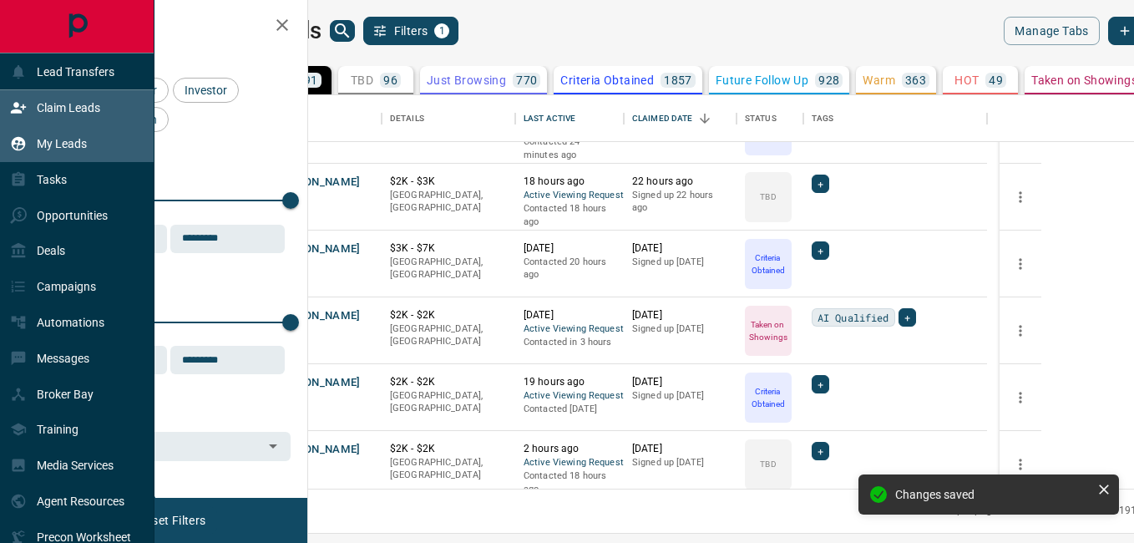
click at [8, 103] on div "Claim Leads" at bounding box center [77, 108] width 154 height 36
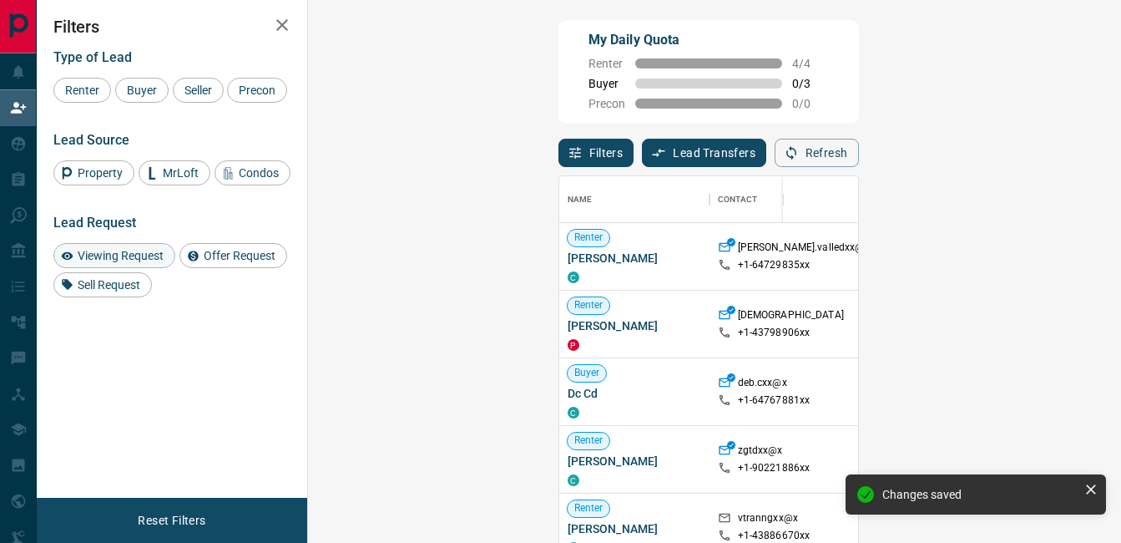
scroll to position [395, 765]
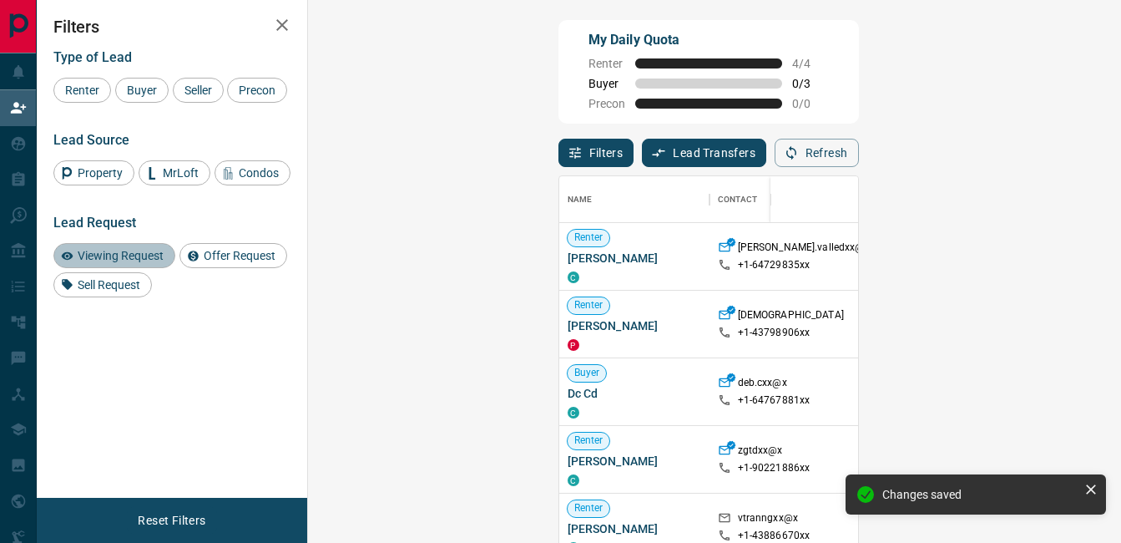
click at [143, 252] on span "Viewing Request" at bounding box center [121, 255] width 98 height 13
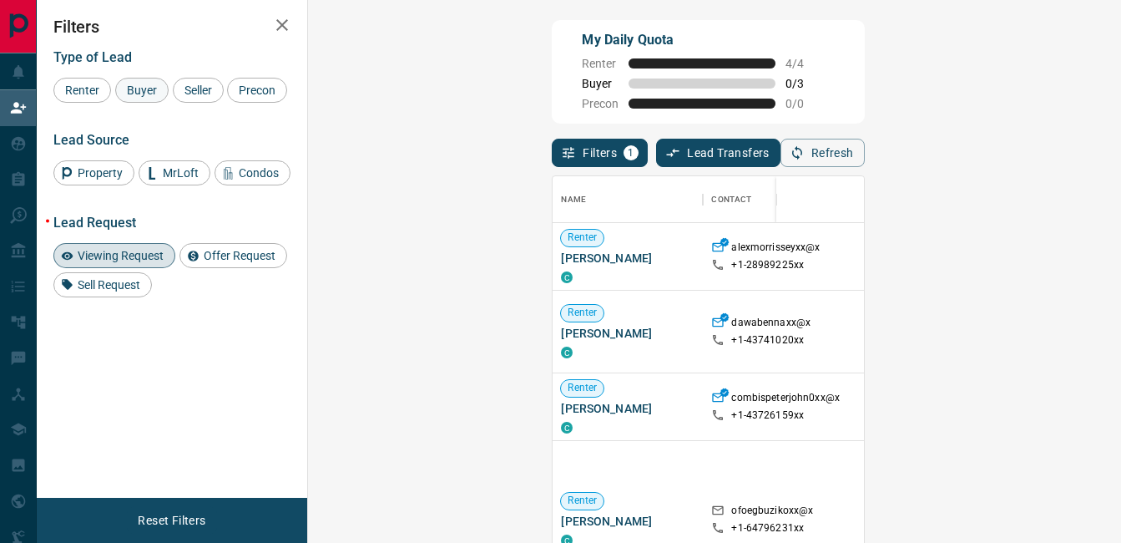
click at [144, 93] on span "Buyer" at bounding box center [142, 89] width 42 height 13
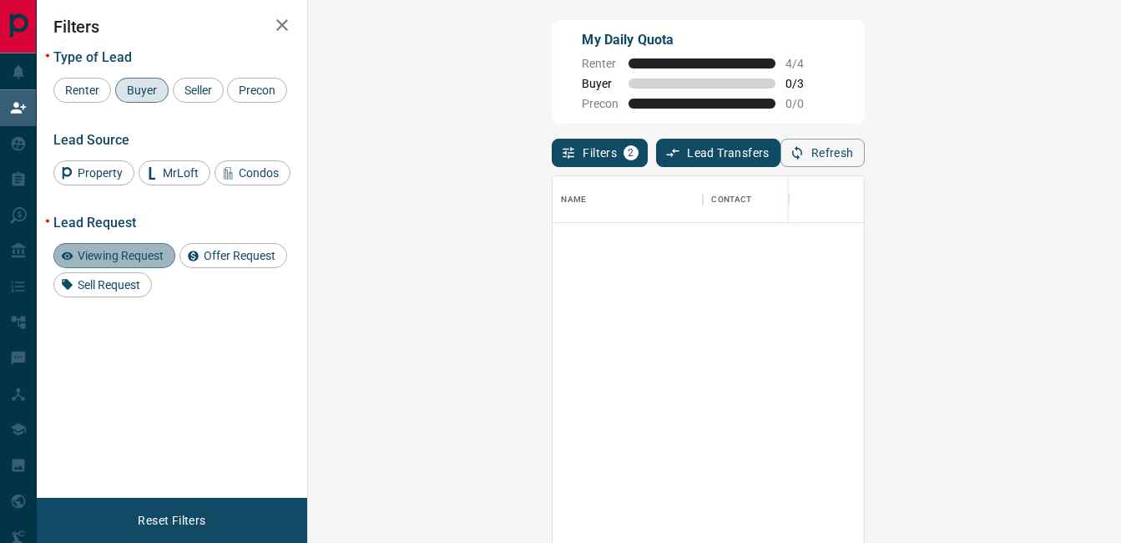
click at [139, 249] on span "Viewing Request" at bounding box center [121, 255] width 98 height 13
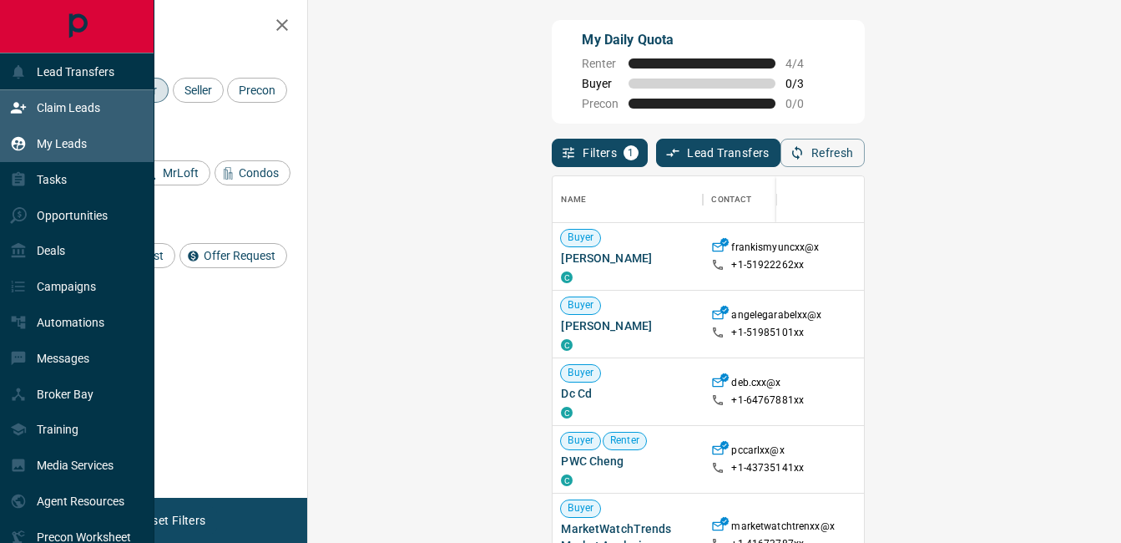
click at [24, 158] on div "My Leads" at bounding box center [48, 144] width 77 height 28
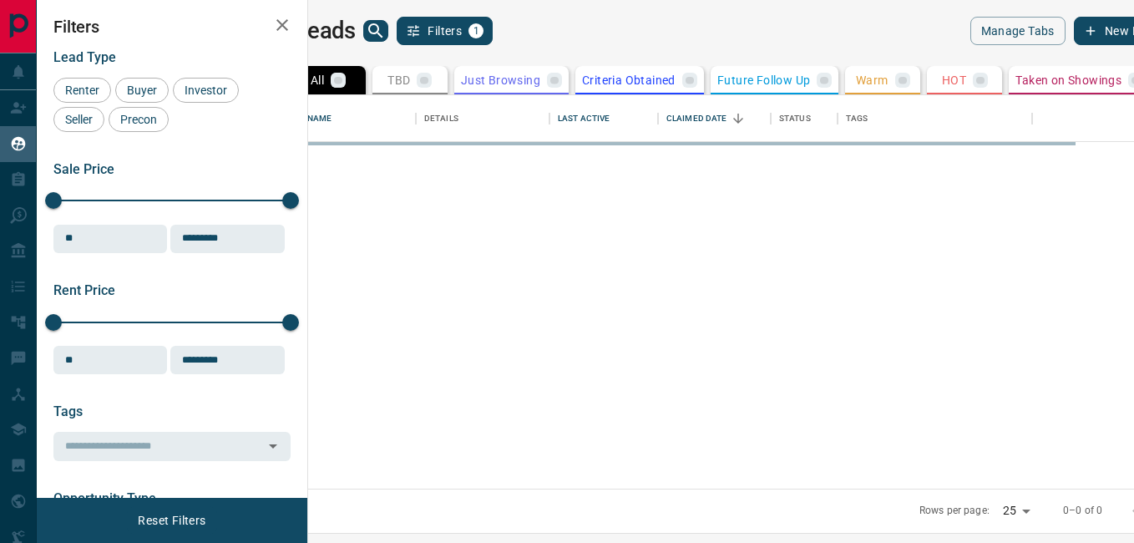
scroll to position [381, 806]
